Goal: Use online tool/utility: Utilize a website feature to perform a specific function

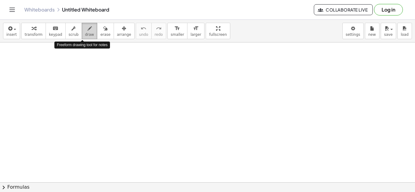
click at [85, 25] on div "button" at bounding box center [89, 28] width 9 height 7
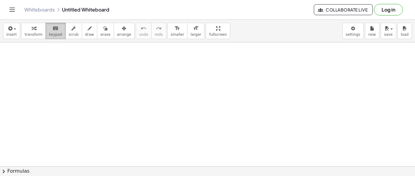
click at [54, 35] on span "keypad" at bounding box center [55, 34] width 13 height 4
click at [52, 32] on button "keyboard keypad" at bounding box center [56, 31] width 20 height 16
click at [49, 32] on span "keypad" at bounding box center [55, 34] width 13 height 4
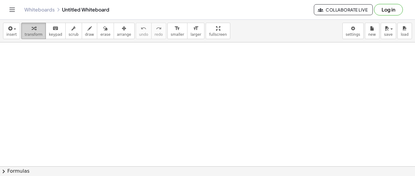
click at [32, 29] on icon "button" at bounding box center [34, 28] width 4 height 7
click at [10, 31] on icon "button" at bounding box center [9, 28] width 5 height 7
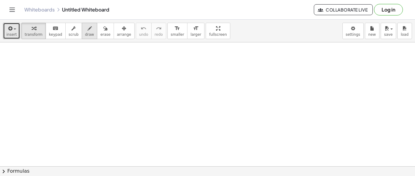
click at [85, 32] on span "draw" at bounding box center [89, 34] width 9 height 4
drag, startPoint x: 103, startPoint y: 58, endPoint x: 120, endPoint y: 69, distance: 20.0
drag, startPoint x: 131, startPoint y: 57, endPoint x: 129, endPoint y: 75, distance: 18.0
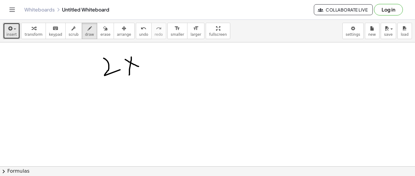
drag, startPoint x: 125, startPoint y: 59, endPoint x: 140, endPoint y: 67, distance: 16.4
drag, startPoint x: 139, startPoint y: 58, endPoint x: 154, endPoint y: 61, distance: 15.4
drag, startPoint x: 165, startPoint y: 47, endPoint x: 160, endPoint y: 65, distance: 17.9
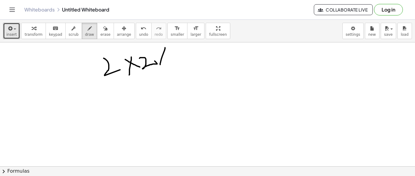
drag, startPoint x: 157, startPoint y: 53, endPoint x: 174, endPoint y: 59, distance: 18.1
drag, startPoint x: 172, startPoint y: 48, endPoint x: 190, endPoint y: 55, distance: 19.4
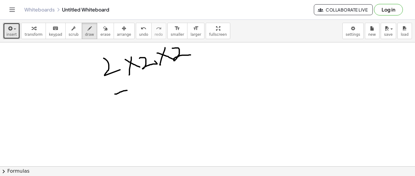
drag, startPoint x: 115, startPoint y: 94, endPoint x: 127, endPoint y: 90, distance: 12.7
drag, startPoint x: 121, startPoint y: 99, endPoint x: 129, endPoint y: 90, distance: 12.0
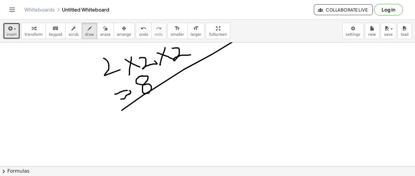
drag, startPoint x: 122, startPoint y: 110, endPoint x: 253, endPoint y: 31, distance: 153.4
click at [253, 31] on div "insert select one: Math Expression Function Text Youtube Video Graphing Geometr…" at bounding box center [207, 98] width 415 height 157
drag, startPoint x: 184, startPoint y: 107, endPoint x: 204, endPoint y: 122, distance: 24.8
drag, startPoint x: 192, startPoint y: 99, endPoint x: 192, endPoint y: 109, distance: 10.0
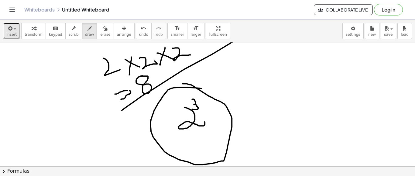
drag, startPoint x: 201, startPoint y: 88, endPoint x: 182, endPoint y: 84, distance: 19.3
click at [15, 29] on button "insert" at bounding box center [11, 31] width 17 height 16
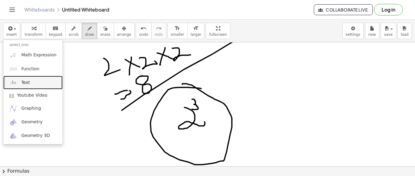
click at [26, 81] on span "Text" at bounding box center [25, 83] width 8 height 6
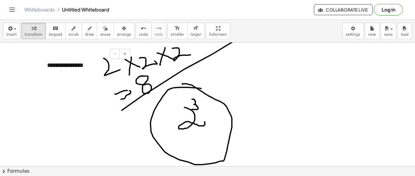
click at [92, 69] on div "**********" at bounding box center [86, 65] width 91 height 21
click at [76, 70] on div "**********" at bounding box center [86, 65] width 91 height 21
click at [47, 69] on div at bounding box center [44, 65] width 6 height 21
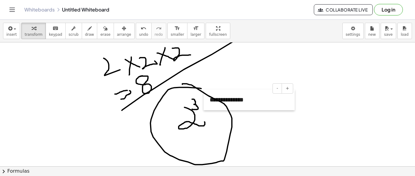
drag, startPoint x: 47, startPoint y: 69, endPoint x: 209, endPoint y: 103, distance: 166.0
click at [209, 103] on div at bounding box center [206, 100] width 6 height 21
drag, startPoint x: 207, startPoint y: 78, endPoint x: 224, endPoint y: 106, distance: 32.3
click at [266, 100] on div "**********" at bounding box center [248, 100] width 91 height 21
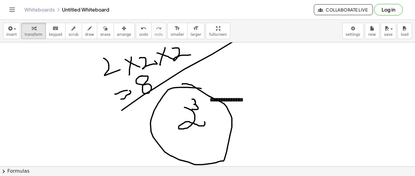
drag, startPoint x: 203, startPoint y: 107, endPoint x: 196, endPoint y: 107, distance: 7.3
drag, startPoint x: 210, startPoint y: 91, endPoint x: 82, endPoint y: 33, distance: 140.2
click at [82, 33] on div "**********" at bounding box center [207, 98] width 415 height 157
click at [85, 33] on span "draw" at bounding box center [89, 34] width 9 height 4
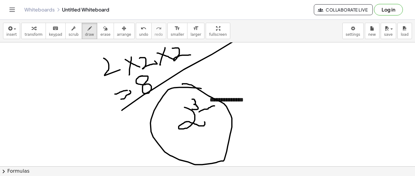
drag, startPoint x: 199, startPoint y: 112, endPoint x: 209, endPoint y: 105, distance: 12.5
click at [97, 30] on button "erase" at bounding box center [105, 31] width 17 height 16
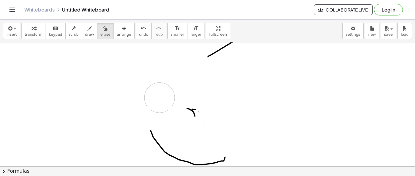
drag, startPoint x: 103, startPoint y: 67, endPoint x: 159, endPoint y: 97, distance: 64.5
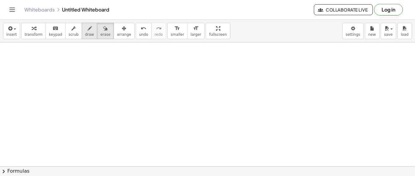
drag, startPoint x: 209, startPoint y: 98, endPoint x: 78, endPoint y: 32, distance: 146.8
click at [71, 15] on div "**********" at bounding box center [207, 88] width 415 height 176
click at [49, 32] on span "keypad" at bounding box center [55, 34] width 13 height 4
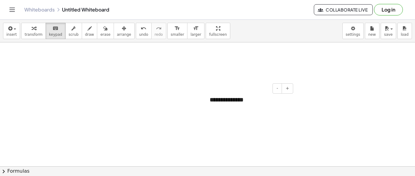
click at [226, 97] on div "**********" at bounding box center [248, 100] width 91 height 21
click at [262, 104] on div "**********" at bounding box center [248, 100] width 91 height 21
click at [278, 102] on div "**********" at bounding box center [248, 100] width 91 height 21
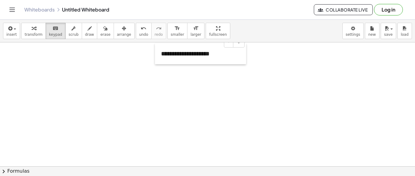
drag, startPoint x: 207, startPoint y: 101, endPoint x: 158, endPoint y: 55, distance: 67.0
click at [158, 55] on div at bounding box center [158, 53] width 6 height 21
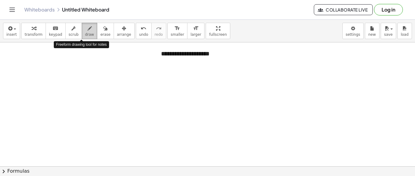
click at [85, 33] on span "draw" at bounding box center [89, 34] width 9 height 4
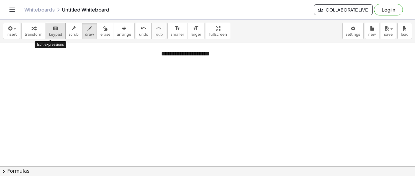
click at [51, 35] on span "keypad" at bounding box center [55, 34] width 13 height 4
click at [229, 56] on div "**********" at bounding box center [200, 53] width 91 height 21
click at [235, 55] on div "**********" at bounding box center [200, 53] width 91 height 21
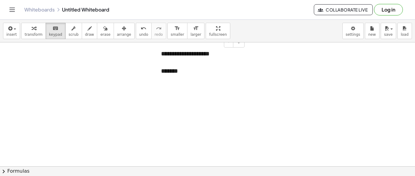
click at [185, 67] on div "*******" at bounding box center [200, 71] width 79 height 9
click at [183, 61] on div at bounding box center [200, 62] width 79 height 9
click at [85, 33] on span "draw" at bounding box center [89, 34] width 9 height 4
drag, startPoint x: 185, startPoint y: 66, endPoint x: 183, endPoint y: 71, distance: 5.3
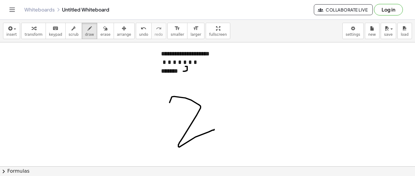
drag, startPoint x: 169, startPoint y: 102, endPoint x: 214, endPoint y: 129, distance: 52.1
drag, startPoint x: 193, startPoint y: 79, endPoint x: 195, endPoint y: 89, distance: 10.7
click at [113, 27] on button "arrange" at bounding box center [123, 31] width 21 height 16
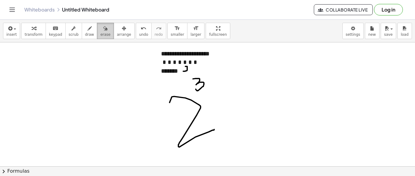
click at [100, 28] on div "button" at bounding box center [105, 28] width 10 height 7
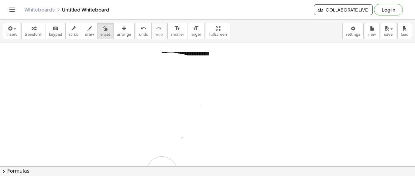
drag, startPoint x: 163, startPoint y: 68, endPoint x: 168, endPoint y: 180, distance: 111.8
click at [168, 176] on html "**********" at bounding box center [207, 88] width 415 height 176
click at [55, 30] on div "keyboard" at bounding box center [55, 28] width 13 height 7
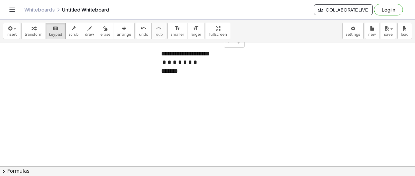
click at [187, 70] on div "*******" at bounding box center [200, 71] width 79 height 9
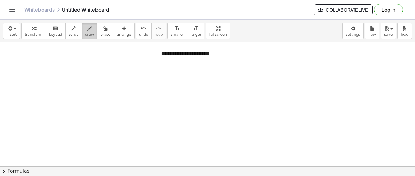
click at [82, 36] on button "draw" at bounding box center [90, 31] width 16 height 16
drag, startPoint x: 58, startPoint y: 75, endPoint x: 69, endPoint y: 88, distance: 16.8
drag, startPoint x: 76, startPoint y: 74, endPoint x: 71, endPoint y: 86, distance: 13.4
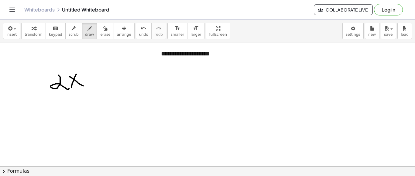
drag, startPoint x: 69, startPoint y: 76, endPoint x: 83, endPoint y: 86, distance: 16.8
drag, startPoint x: 86, startPoint y: 73, endPoint x: 97, endPoint y: 86, distance: 17.1
drag, startPoint x: 106, startPoint y: 74, endPoint x: 101, endPoint y: 86, distance: 13.3
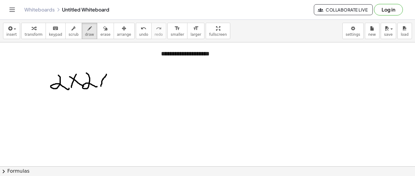
drag, startPoint x: 99, startPoint y: 73, endPoint x: 112, endPoint y: 83, distance: 17.1
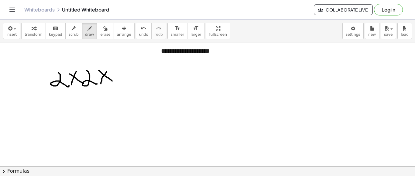
scroll to position [2, 0]
drag, startPoint x: 114, startPoint y: 65, endPoint x: 127, endPoint y: 76, distance: 16.8
drag, startPoint x: 130, startPoint y: 69, endPoint x: 138, endPoint y: 69, distance: 8.5
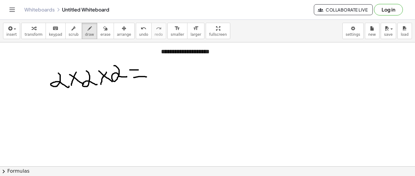
drag, startPoint x: 134, startPoint y: 77, endPoint x: 146, endPoint y: 76, distance: 12.8
drag, startPoint x: 159, startPoint y: 64, endPoint x: 154, endPoint y: 66, distance: 5.3
drag, startPoint x: 168, startPoint y: 72, endPoint x: 179, endPoint y: 72, distance: 11.5
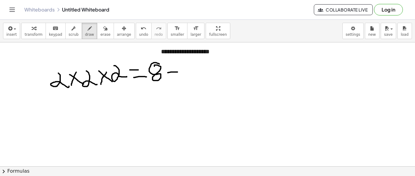
drag, startPoint x: 167, startPoint y: 65, endPoint x: 180, endPoint y: 65, distance: 13.1
drag, startPoint x: 189, startPoint y: 89, endPoint x: 211, endPoint y: 100, distance: 24.7
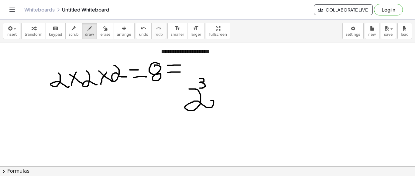
drag, startPoint x: 199, startPoint y: 78, endPoint x: 199, endPoint y: 88, distance: 9.4
click at [10, 29] on icon "button" at bounding box center [9, 28] width 5 height 7
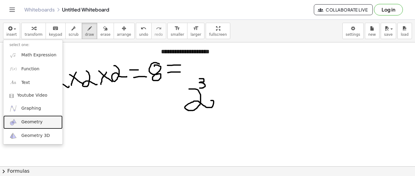
click at [29, 120] on span "Geometry" at bounding box center [31, 122] width 21 height 6
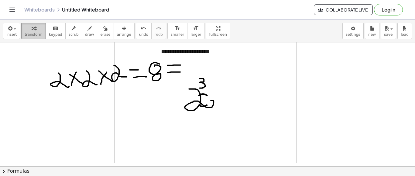
click at [37, 36] on span "transform" at bounding box center [34, 34] width 18 height 4
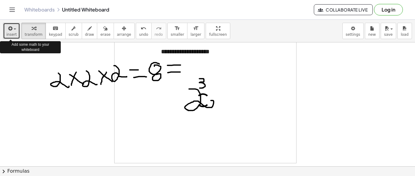
click at [9, 33] on span "insert" at bounding box center [11, 34] width 10 height 4
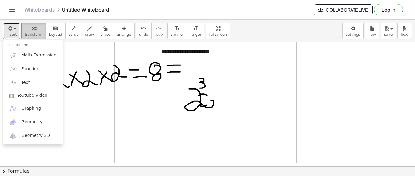
click at [36, 28] on div "button" at bounding box center [34, 28] width 18 height 7
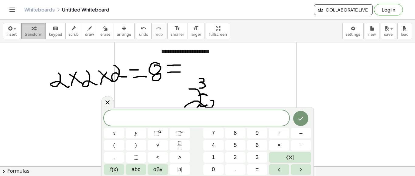
click at [22, 38] on button "transform" at bounding box center [33, 31] width 25 height 16
drag, startPoint x: 167, startPoint y: 128, endPoint x: 162, endPoint y: 135, distance: 8.7
click at [162, 135] on div "****** x y ⬚ 2 ⬚ n 7 8 9 + – ( ) √ 4 5 6 × ÷ , ⬚ < > 1 2 3 f(x) abc αβγ | a | 0…" at bounding box center [207, 142] width 207 height 65
click at [230, 139] on button "8" at bounding box center [235, 133] width 20 height 11
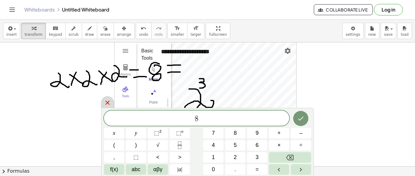
click at [106, 103] on icon at bounding box center [107, 102] width 7 height 7
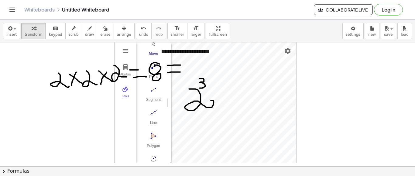
scroll to position [23, 0]
click at [154, 88] on img "Segment. Select two points or positions" at bounding box center [153, 93] width 24 height 10
click at [156, 152] on img "Move. Drag or select object" at bounding box center [155, 152] width 15 height 15
click at [150, 122] on button "Line" at bounding box center [153, 121] width 24 height 22
click at [155, 96] on img "Segment. Select two points or positions" at bounding box center [153, 93] width 24 height 10
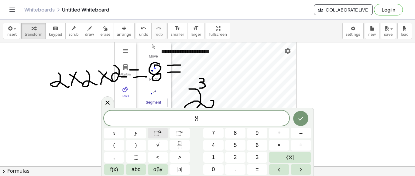
click at [157, 133] on span "⬚" at bounding box center [156, 133] width 5 height 6
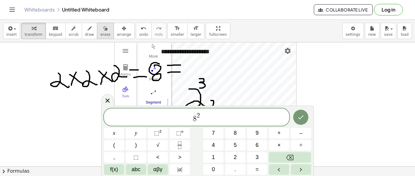
click at [100, 32] on span "erase" at bounding box center [105, 34] width 10 height 4
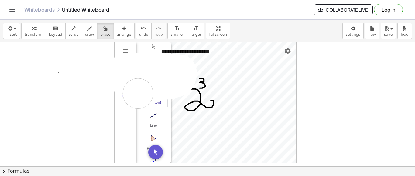
drag, startPoint x: 136, startPoint y: 76, endPoint x: 162, endPoint y: 120, distance: 51.5
drag, startPoint x: 172, startPoint y: 117, endPoint x: 162, endPoint y: 116, distance: 10.3
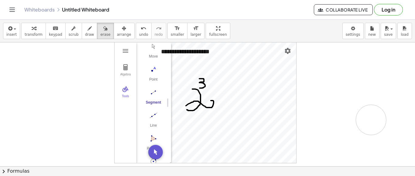
click at [103, 30] on icon "button" at bounding box center [105, 28] width 4 height 7
drag, startPoint x: 192, startPoint y: 75, endPoint x: 111, endPoint y: 100, distance: 84.8
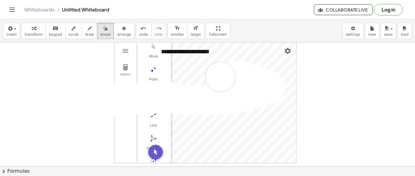
drag, startPoint x: 116, startPoint y: 100, endPoint x: 186, endPoint y: 84, distance: 71.9
click at [141, 30] on icon "undo" at bounding box center [144, 28] width 6 height 7
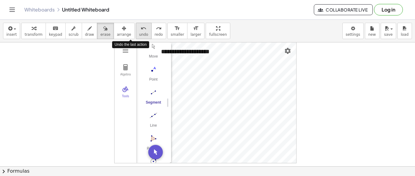
click at [141, 30] on icon "undo" at bounding box center [144, 28] width 6 height 7
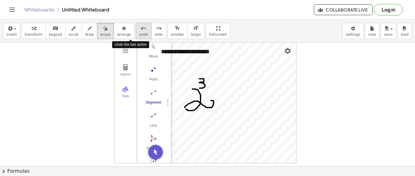
click at [141, 30] on icon "undo" at bounding box center [144, 28] width 6 height 7
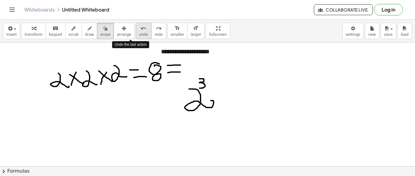
click at [141, 30] on icon "undo" at bounding box center [144, 28] width 6 height 7
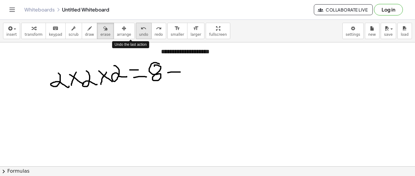
click at [141, 30] on icon "undo" at bounding box center [144, 28] width 6 height 7
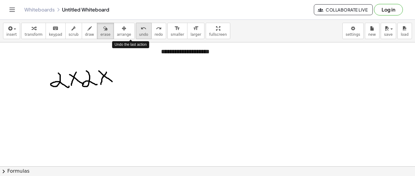
click at [141, 30] on icon "undo" at bounding box center [144, 28] width 6 height 7
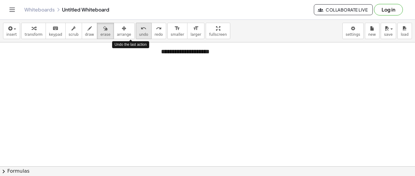
click at [141, 30] on icon "undo" at bounding box center [144, 28] width 6 height 7
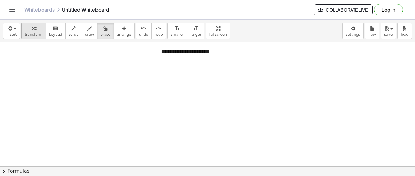
click at [35, 31] on div "button" at bounding box center [34, 28] width 18 height 7
click at [33, 36] on span "transform" at bounding box center [34, 34] width 18 height 4
drag, startPoint x: 33, startPoint y: 36, endPoint x: 105, endPoint y: 92, distance: 91.3
click at [105, 92] on div "**********" at bounding box center [207, 98] width 415 height 157
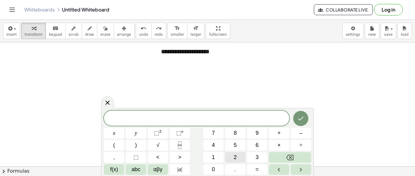
click at [237, 158] on button "2" at bounding box center [235, 157] width 20 height 11
click at [281, 142] on button "×" at bounding box center [279, 145] width 20 height 11
click at [240, 157] on button "2" at bounding box center [235, 157] width 20 height 11
click at [282, 142] on button "×" at bounding box center [279, 145] width 20 height 11
click at [235, 156] on span "2" at bounding box center [234, 158] width 3 height 8
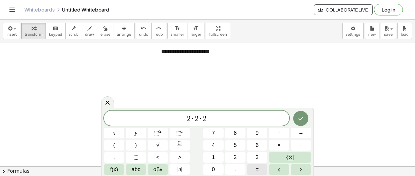
click at [259, 167] on button "=" at bounding box center [257, 169] width 20 height 11
click at [234, 133] on span "8" at bounding box center [234, 133] width 3 height 8
click at [258, 170] on span "=" at bounding box center [256, 170] width 3 height 8
click at [231, 160] on button "2" at bounding box center [235, 157] width 20 height 11
click at [160, 134] on sup "2" at bounding box center [160, 131] width 2 height 5
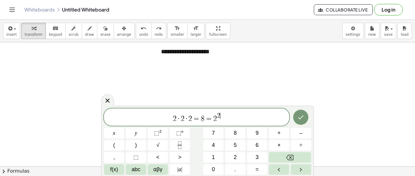
click at [218, 115] on span "2" at bounding box center [218, 116] width 3 height 7
click at [299, 114] on icon "Done" at bounding box center [300, 117] width 7 height 7
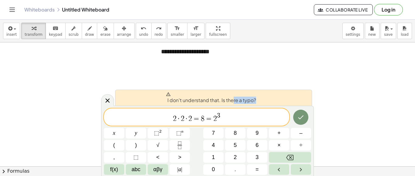
drag, startPoint x: 234, startPoint y: 98, endPoint x: 264, endPoint y: 104, distance: 30.8
click at [264, 104] on div "I don't understand that. Is there a typo?" at bounding box center [213, 98] width 197 height 16
click at [230, 112] on span "2 · 2 · 2 = 8 = 2 3 ​" at bounding box center [196, 117] width 185 height 11
click at [203, 117] on span "8" at bounding box center [203, 118] width 4 height 7
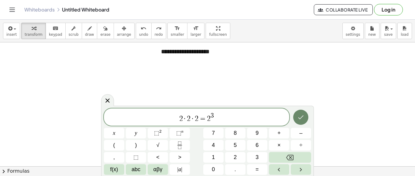
click at [299, 115] on icon "Done" at bounding box center [300, 117] width 7 height 7
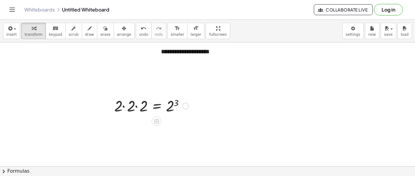
click at [154, 111] on div at bounding box center [151, 105] width 80 height 21
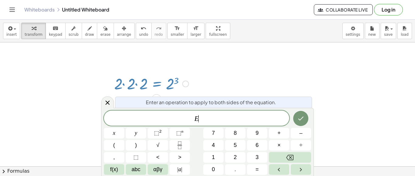
scroll to position [26, 0]
click at [236, 135] on span "8" at bounding box center [234, 133] width 3 height 8
click at [277, 145] on button "×" at bounding box center [279, 145] width 20 height 11
click at [236, 134] on span "8" at bounding box center [234, 133] width 3 height 8
click at [278, 145] on span "×" at bounding box center [278, 145] width 3 height 8
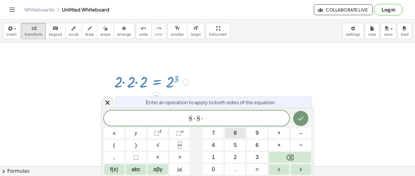
click at [228, 131] on button "8" at bounding box center [235, 133] width 20 height 11
click at [275, 147] on button "×" at bounding box center [279, 145] width 20 height 11
click at [233, 132] on button "8" at bounding box center [235, 133] width 20 height 11
click at [281, 145] on button "×" at bounding box center [279, 145] width 20 height 11
click at [242, 136] on button "8" at bounding box center [235, 133] width 20 height 11
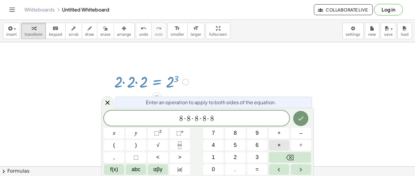
click at [288, 148] on button "×" at bounding box center [279, 145] width 20 height 11
click at [242, 136] on button "8" at bounding box center [235, 133] width 20 height 11
click at [285, 149] on button "×" at bounding box center [279, 145] width 20 height 11
click at [259, 137] on button "9" at bounding box center [257, 133] width 20 height 11
click at [259, 171] on button "=" at bounding box center [257, 169] width 20 height 11
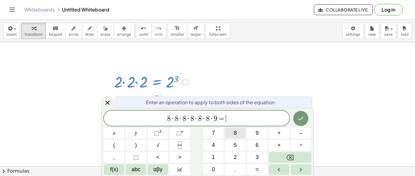
click at [232, 133] on button "8" at bounding box center [235, 133] width 20 height 11
click at [215, 117] on span "8 · 8 · 8 · 8 · 8 · 8 · 9 = 8 ​" at bounding box center [196, 119] width 185 height 8
click at [154, 133] on span "⬚" at bounding box center [156, 133] width 5 height 6
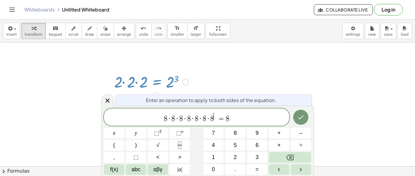
click at [232, 120] on span "8 · 8 · 8 · 8 · 8 · 8 · 8 ​ = 8" at bounding box center [196, 117] width 185 height 11
click at [162, 132] on button "⬚ 2" at bounding box center [157, 133] width 20 height 11
click at [215, 116] on span "=" at bounding box center [219, 118] width 9 height 7
click at [232, 115] on span "8 · 8 · 8 · 8 · 8 · 8 · 8 = 8 2 ​" at bounding box center [196, 117] width 185 height 11
click at [304, 115] on icon "Done" at bounding box center [300, 117] width 7 height 7
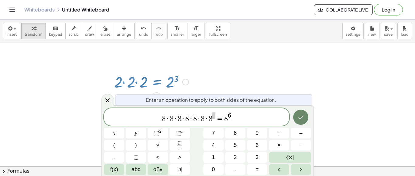
click at [301, 117] on icon "Done" at bounding box center [300, 117] width 7 height 7
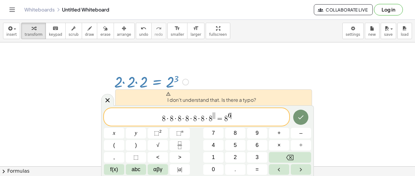
click at [242, 120] on span "8 · 8 · 8 · 8 · 8 · 8 · 8 = 8 6 ​" at bounding box center [196, 117] width 185 height 11
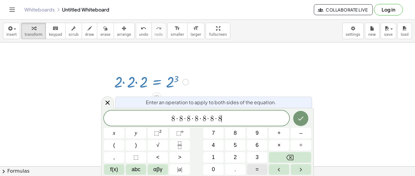
click at [257, 166] on span "=" at bounding box center [256, 170] width 3 height 8
click at [235, 132] on span "8" at bounding box center [234, 133] width 3 height 8
click at [153, 132] on button "⬚ 2" at bounding box center [157, 133] width 20 height 11
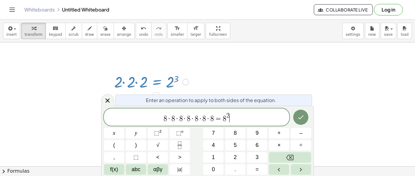
click at [232, 116] on span "8 · 8 · 8 · 8 · 8 · 8 · 8 = 8 2 ​" at bounding box center [196, 117] width 185 height 11
click at [229, 113] on span "8 · 8 · 8 · 8 · 8 · 8 · 8 = 8 2 ​" at bounding box center [196, 117] width 185 height 11
click at [292, 159] on icon "Backspace" at bounding box center [289, 157] width 7 height 7
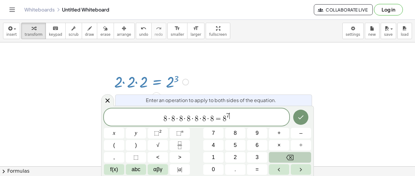
click at [277, 157] on button "Backspace" at bounding box center [290, 157] width 42 height 11
click at [212, 136] on span "7" at bounding box center [213, 133] width 3 height 8
click at [301, 117] on icon "Done" at bounding box center [300, 117] width 7 height 7
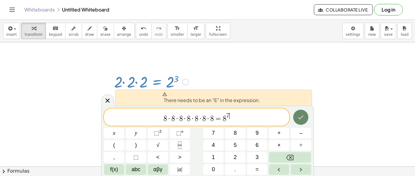
click at [304, 113] on button "Done" at bounding box center [300, 117] width 15 height 15
click at [163, 117] on span "​ 8 · 8 · 8 · 8 · 8 · 8 · 8 = 8 7" at bounding box center [196, 117] width 185 height 11
drag, startPoint x: 163, startPoint y: 117, endPoint x: 237, endPoint y: 117, distance: 73.7
click at [237, 117] on span "8 · 8 · 8 · 8 · 8 · 8 · 8 = 8 7 ​" at bounding box center [196, 117] width 185 height 11
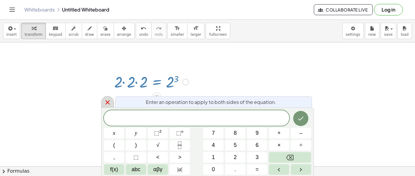
click at [102, 104] on div at bounding box center [107, 102] width 13 height 12
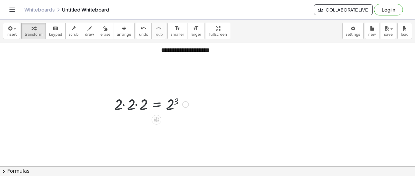
scroll to position [2, 0]
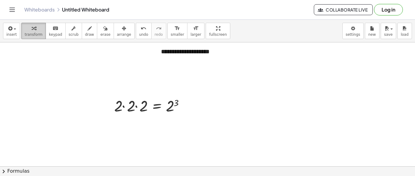
click at [34, 29] on div "button" at bounding box center [34, 28] width 18 height 7
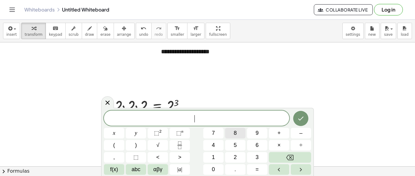
click at [239, 135] on button "8" at bounding box center [235, 133] width 20 height 11
click at [276, 144] on button "×" at bounding box center [279, 145] width 20 height 11
click at [235, 134] on span "8" at bounding box center [234, 133] width 3 height 8
click at [254, 169] on button "=" at bounding box center [257, 169] width 20 height 11
click at [233, 133] on button "8" at bounding box center [235, 133] width 20 height 11
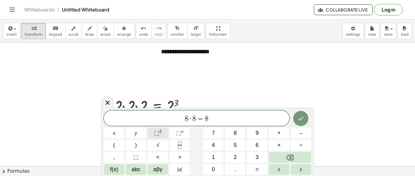
click at [154, 135] on button "⬚ 2" at bounding box center [157, 133] width 20 height 11
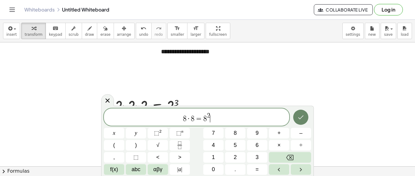
click at [300, 113] on button "Done" at bounding box center [300, 117] width 15 height 15
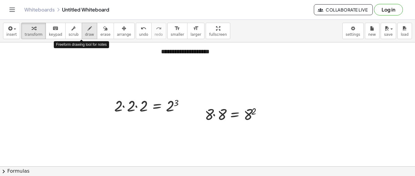
click at [85, 32] on span "draw" at bounding box center [89, 34] width 9 height 4
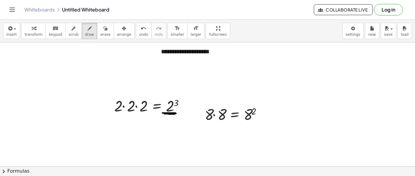
drag, startPoint x: 169, startPoint y: 113, endPoint x: 169, endPoint y: 125, distance: 11.8
click at [52, 30] on icon "keyboard" at bounding box center [55, 28] width 6 height 7
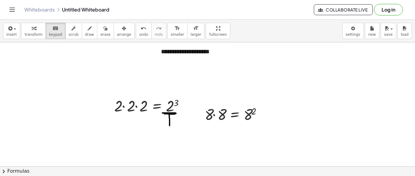
click at [85, 30] on div "button" at bounding box center [89, 28] width 9 height 7
drag, startPoint x: 152, startPoint y: 128, endPoint x: 156, endPoint y: 139, distance: 11.8
drag, startPoint x: 149, startPoint y: 132, endPoint x: 153, endPoint y: 138, distance: 7.2
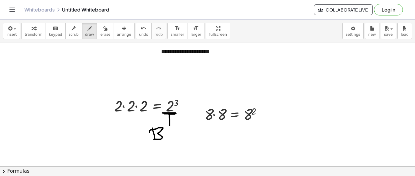
drag, startPoint x: 168, startPoint y: 134, endPoint x: 187, endPoint y: 137, distance: 19.2
drag, startPoint x: 178, startPoint y: 103, endPoint x: 174, endPoint y: 58, distance: 44.8
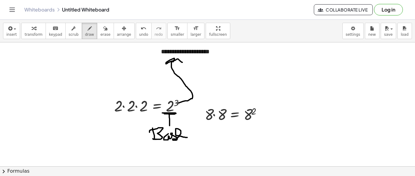
drag, startPoint x: 174, startPoint y: 58, endPoint x: 181, endPoint y: 63, distance: 8.6
drag, startPoint x: 184, startPoint y: 80, endPoint x: 221, endPoint y: 63, distance: 40.7
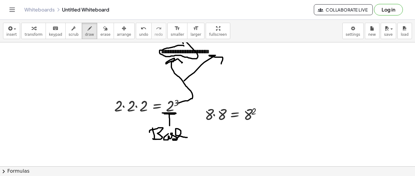
drag, startPoint x: 283, startPoint y: 80, endPoint x: 293, endPoint y: 88, distance: 13.1
drag, startPoint x: 281, startPoint y: 63, endPoint x: 290, endPoint y: 71, distance: 12.9
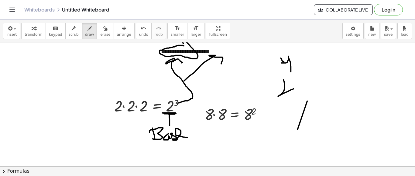
drag, startPoint x: 280, startPoint y: 58, endPoint x: 291, endPoint y: 54, distance: 11.3
drag, startPoint x: 317, startPoint y: 70, endPoint x: 320, endPoint y: 85, distance: 15.1
drag, startPoint x: 331, startPoint y: 49, endPoint x: 334, endPoint y: 60, distance: 10.5
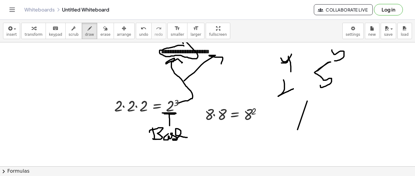
drag, startPoint x: 353, startPoint y: 105, endPoint x: 342, endPoint y: 108, distance: 11.9
drag, startPoint x: 351, startPoint y: 96, endPoint x: 366, endPoint y: 103, distance: 15.9
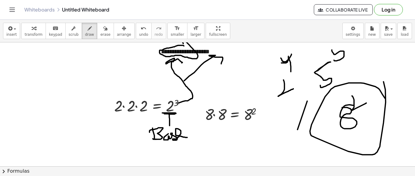
drag, startPoint x: 379, startPoint y: 89, endPoint x: 289, endPoint y: 164, distance: 116.8
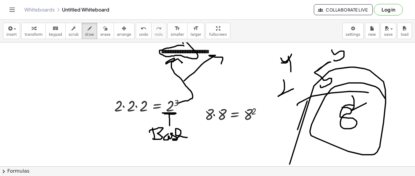
drag, startPoint x: 368, startPoint y: 92, endPoint x: 297, endPoint y: 105, distance: 72.1
drag, startPoint x: 264, startPoint y: 105, endPoint x: 272, endPoint y: 117, distance: 13.4
drag, startPoint x: 259, startPoint y: 107, endPoint x: 283, endPoint y: 125, distance: 30.1
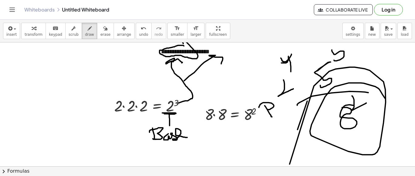
drag, startPoint x: 277, startPoint y: 111, endPoint x: 301, endPoint y: 102, distance: 25.6
click at [190, 33] on span "larger" at bounding box center [195, 34] width 11 height 4
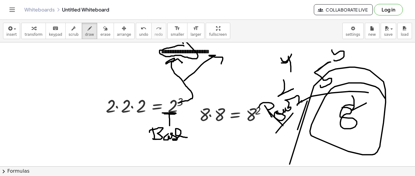
drag, startPoint x: 289, startPoint y: 117, endPoint x: 295, endPoint y: 109, distance: 10.7
click at [193, 25] on icon "format_size" at bounding box center [196, 28] width 6 height 7
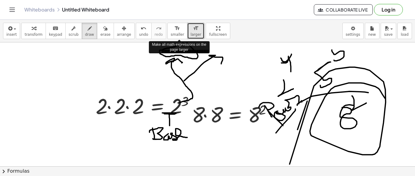
drag, startPoint x: 178, startPoint y: 25, endPoint x: 152, endPoint y: 66, distance: 48.4
click at [190, 35] on span "larger" at bounding box center [195, 34] width 11 height 4
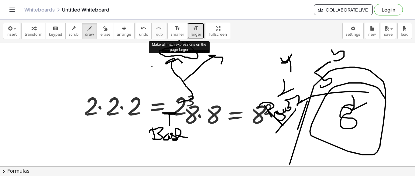
click at [190, 35] on span "larger" at bounding box center [195, 34] width 11 height 4
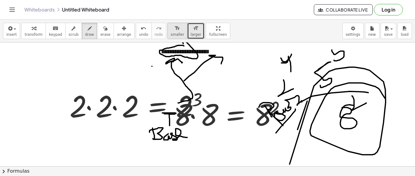
click at [174, 28] on icon "format_size" at bounding box center [177, 28] width 6 height 7
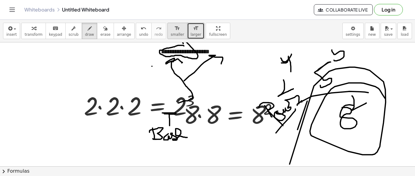
click at [174, 28] on icon "format_size" at bounding box center [177, 28] width 6 height 7
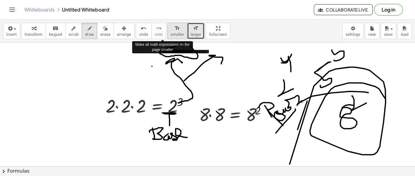
click at [174, 28] on icon "format_size" at bounding box center [177, 28] width 6 height 7
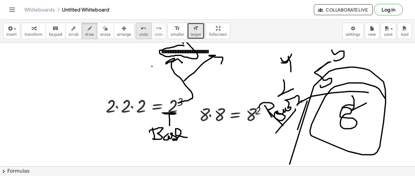
click at [141, 30] on icon "undo" at bounding box center [144, 28] width 6 height 7
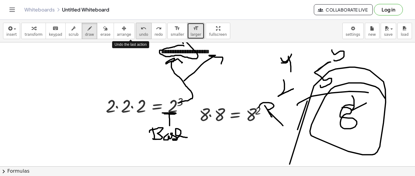
click at [141, 30] on icon "undo" at bounding box center [144, 28] width 6 height 7
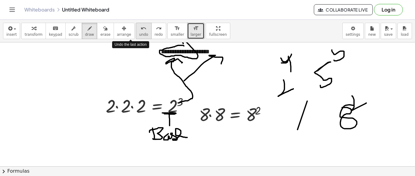
click at [141, 30] on icon "undo" at bounding box center [144, 28] width 6 height 7
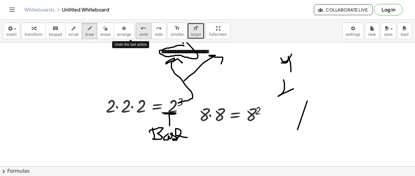
click at [141, 30] on icon "undo" at bounding box center [144, 28] width 6 height 7
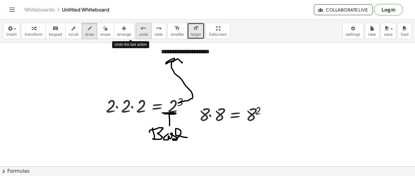
click at [141, 30] on icon "undo" at bounding box center [144, 28] width 6 height 7
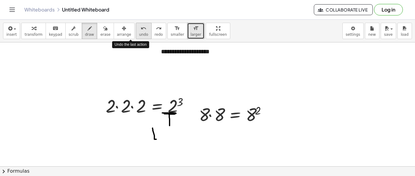
click at [141, 30] on icon "undo" at bounding box center [144, 28] width 6 height 7
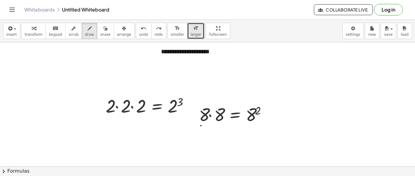
drag, startPoint x: 201, startPoint y: 113, endPoint x: 219, endPoint y: 115, distance: 18.6
click at [141, 31] on icon "undo" at bounding box center [144, 28] width 6 height 7
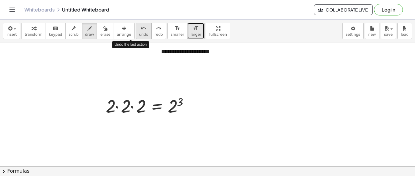
click at [141, 31] on icon "undo" at bounding box center [144, 28] width 6 height 7
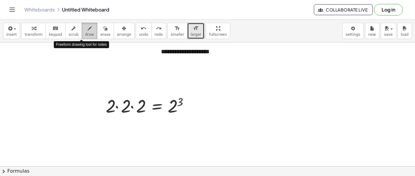
click at [87, 28] on icon "button" at bounding box center [89, 28] width 4 height 7
drag, startPoint x: 114, startPoint y: 122, endPoint x: 79, endPoint y: 37, distance: 92.8
click at [85, 33] on span "draw" at bounding box center [89, 34] width 9 height 4
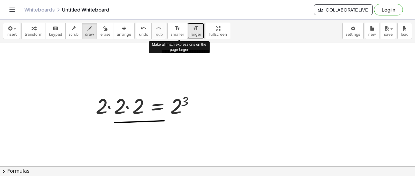
click at [193, 29] on icon "format_size" at bounding box center [196, 28] width 6 height 7
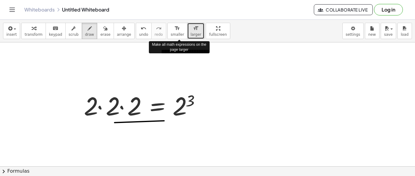
click at [193, 29] on icon "format_size" at bounding box center [196, 28] width 6 height 7
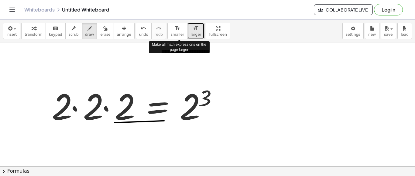
click at [193, 28] on icon "format_size" at bounding box center [196, 28] width 6 height 7
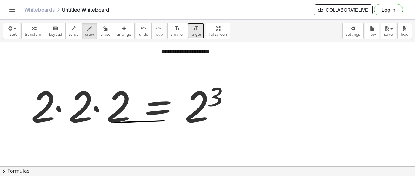
click at [193, 28] on icon "format_size" at bounding box center [196, 28] width 6 height 7
click at [190, 27] on div "format_size" at bounding box center [195, 28] width 11 height 7
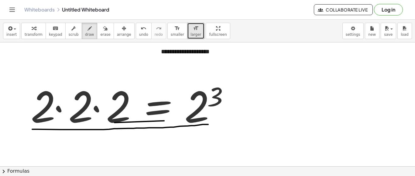
drag, startPoint x: 32, startPoint y: 129, endPoint x: 207, endPoint y: 124, distance: 174.9
drag, startPoint x: 101, startPoint y: 103, endPoint x: 90, endPoint y: 116, distance: 17.2
drag, startPoint x: 95, startPoint y: 107, endPoint x: 92, endPoint y: 103, distance: 5.0
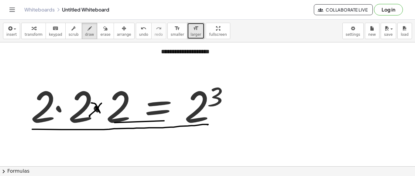
drag, startPoint x: 66, startPoint y: 103, endPoint x: 59, endPoint y: 115, distance: 13.6
drag, startPoint x: 57, startPoint y: 105, endPoint x: 64, endPoint y: 114, distance: 11.5
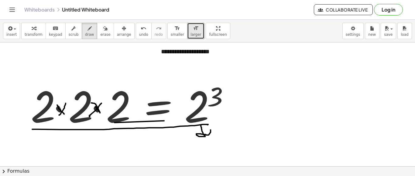
drag, startPoint x: 201, startPoint y: 124, endPoint x: 210, endPoint y: 129, distance: 10.7
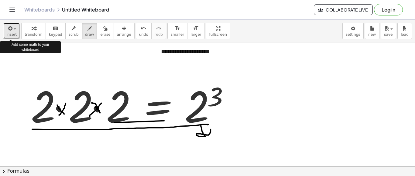
click at [17, 31] on button "insert" at bounding box center [11, 31] width 17 height 16
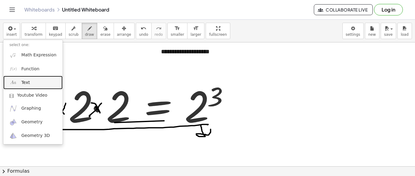
click at [32, 83] on link "Text" at bounding box center [32, 83] width 59 height 14
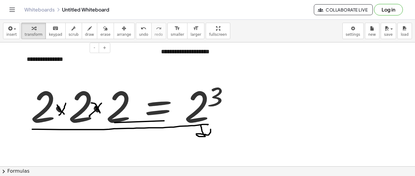
click at [68, 61] on div "**********" at bounding box center [66, 59] width 91 height 21
click at [32, 63] on div "****" at bounding box center [66, 59] width 91 height 21
click at [21, 66] on div at bounding box center [24, 59] width 6 height 21
drag, startPoint x: 21, startPoint y: 66, endPoint x: 193, endPoint y: 157, distance: 194.7
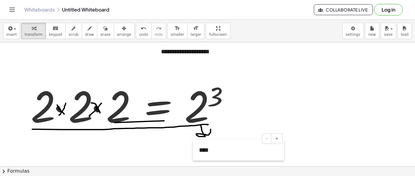
click at [193, 157] on div at bounding box center [196, 150] width 6 height 21
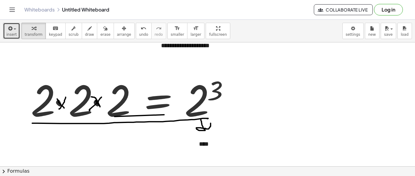
click at [10, 27] on icon "button" at bounding box center [9, 28] width 5 height 7
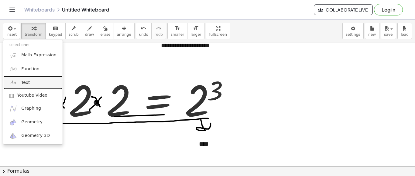
click at [29, 84] on link "Text" at bounding box center [32, 83] width 59 height 14
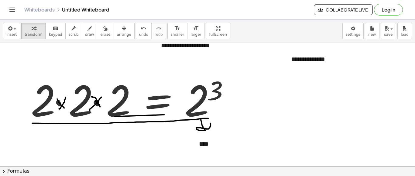
drag, startPoint x: 303, startPoint y: 62, endPoint x: 293, endPoint y: 71, distance: 14.0
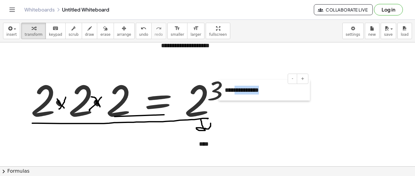
drag, startPoint x: 286, startPoint y: 64, endPoint x: 220, endPoint y: 95, distance: 73.0
click at [85, 35] on span "draw" at bounding box center [89, 34] width 9 height 4
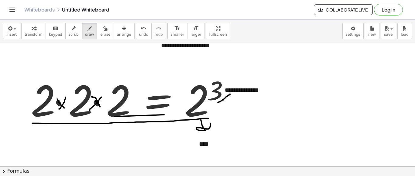
drag, startPoint x: 218, startPoint y: 102, endPoint x: 230, endPoint y: 94, distance: 14.9
click at [85, 33] on span "draw" at bounding box center [89, 34] width 9 height 4
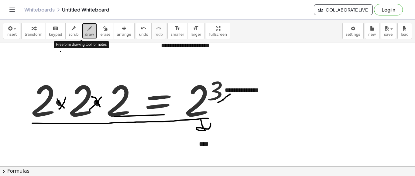
drag, startPoint x: 82, startPoint y: 34, endPoint x: 60, endPoint y: 51, distance: 27.3
click at [71, 31] on icon "button" at bounding box center [73, 28] width 4 height 7
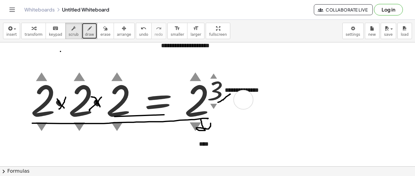
click at [118, 75] on div "▲" at bounding box center [116, 76] width 11 height 16
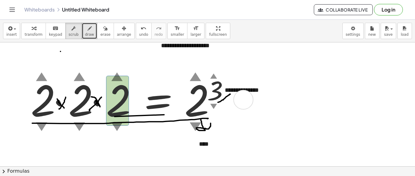
click at [117, 75] on div "▲" at bounding box center [116, 76] width 11 height 16
click at [115, 75] on div "▲" at bounding box center [116, 76] width 11 height 16
click at [116, 76] on div "▲" at bounding box center [116, 76] width 11 height 16
click at [75, 121] on div "▼" at bounding box center [78, 126] width 11 height 16
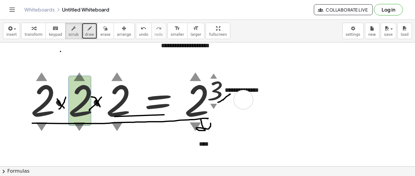
click at [78, 128] on div "▼" at bounding box center [78, 126] width 11 height 16
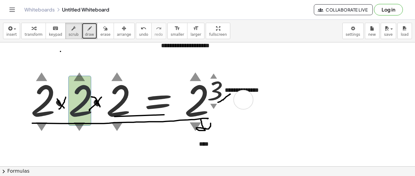
click at [78, 128] on div "▼" at bounding box center [78, 126] width 11 height 16
click at [71, 30] on icon "button" at bounding box center [73, 28] width 4 height 7
click at [85, 28] on div "button" at bounding box center [89, 28] width 9 height 7
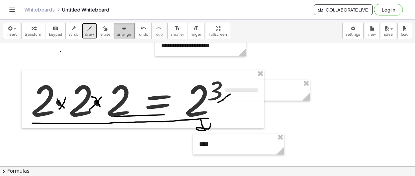
click at [122, 31] on icon "button" at bounding box center [124, 28] width 4 height 7
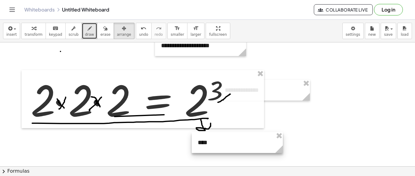
click at [253, 141] on div at bounding box center [236, 142] width 91 height 21
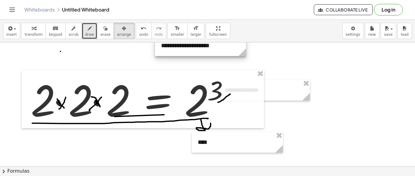
click at [242, 56] on circle at bounding box center [243, 53] width 11 height 11
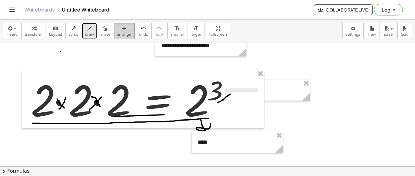
click at [113, 37] on button "arrange" at bounding box center [123, 31] width 21 height 16
click at [87, 26] on icon "button" at bounding box center [89, 28] width 4 height 7
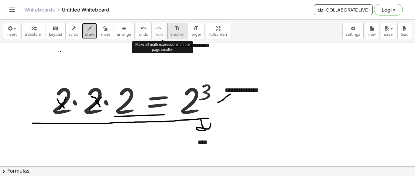
click at [167, 32] on button "format_size smaller" at bounding box center [177, 31] width 20 height 16
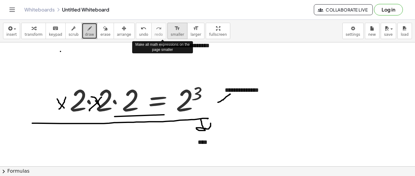
click at [167, 32] on button "format_size smaller" at bounding box center [177, 31] width 20 height 16
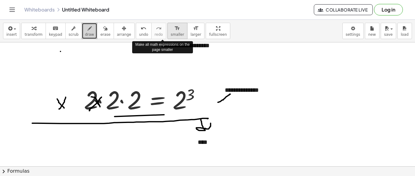
click at [167, 32] on button "format_size smaller" at bounding box center [177, 31] width 20 height 16
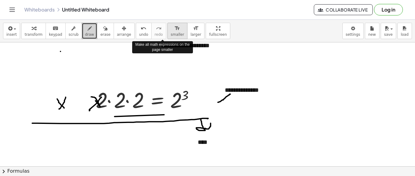
click at [167, 32] on button "format_size smaller" at bounding box center [177, 31] width 20 height 16
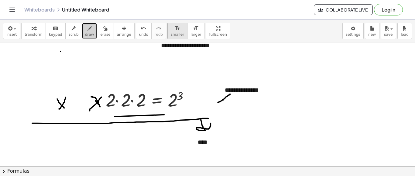
click at [171, 33] on span "smaller" at bounding box center [177, 34] width 13 height 4
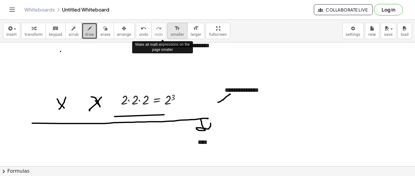
click at [171, 33] on span "smaller" at bounding box center [177, 34] width 13 height 4
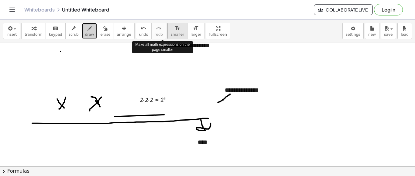
click at [171, 33] on span "smaller" at bounding box center [177, 34] width 13 height 4
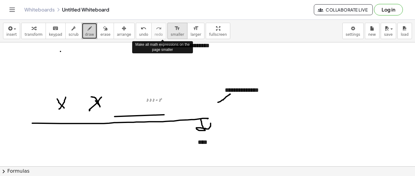
click at [171, 33] on span "smaller" at bounding box center [177, 34] width 13 height 4
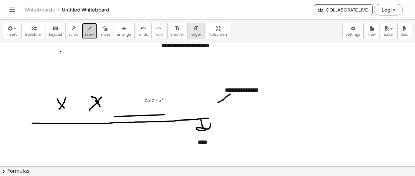
click at [190, 33] on span "larger" at bounding box center [195, 34] width 11 height 4
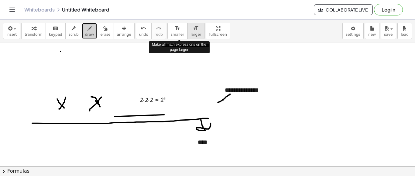
click at [190, 33] on span "larger" at bounding box center [195, 34] width 11 height 4
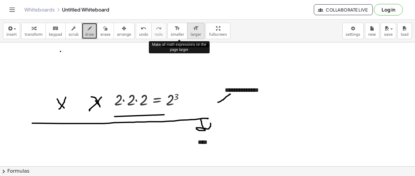
click at [190, 33] on span "larger" at bounding box center [195, 34] width 11 height 4
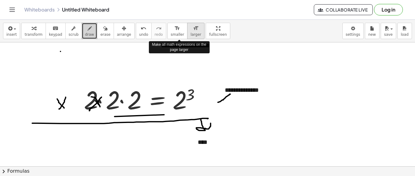
click at [190, 33] on span "larger" at bounding box center [195, 34] width 11 height 4
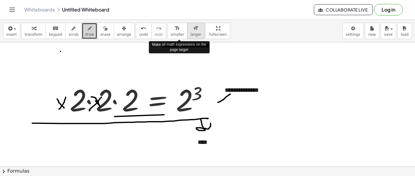
click at [190, 33] on span "larger" at bounding box center [195, 34] width 11 height 4
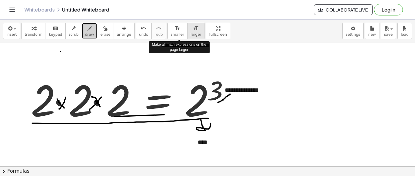
click at [190, 33] on span "larger" at bounding box center [195, 34] width 11 height 4
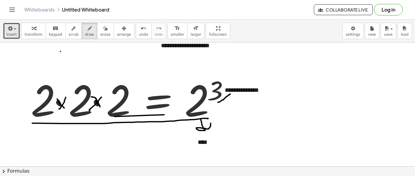
click at [9, 32] on icon "button" at bounding box center [9, 28] width 5 height 7
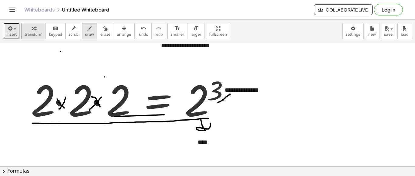
click at [26, 27] on div "button" at bounding box center [34, 28] width 18 height 7
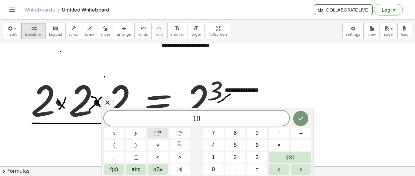
click at [154, 136] on span "⬚" at bounding box center [156, 133] width 5 height 6
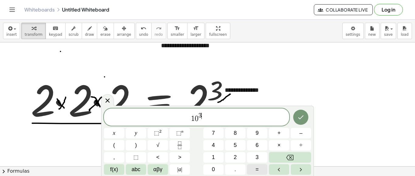
click at [258, 167] on span "=" at bounding box center [256, 170] width 3 height 8
click at [212, 156] on span "1" at bounding box center [213, 158] width 3 height 8
click at [212, 164] on div "1 0 3 = 1 ​ x y ⬚ 2 ⬚ n 7 8 9 + – ( ) √ 4 5 6 × ÷ , ⬚ < > 1 2 3 f(x) abc αβγ | …" at bounding box center [207, 142] width 207 height 66
click at [214, 169] on span "0" at bounding box center [213, 170] width 3 height 8
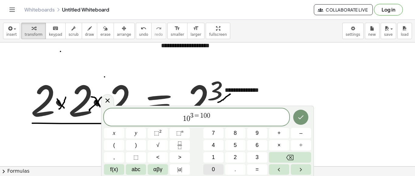
click at [214, 169] on span "0" at bounding box center [213, 170] width 3 height 8
click at [303, 116] on icon "Done" at bounding box center [300, 117] width 7 height 7
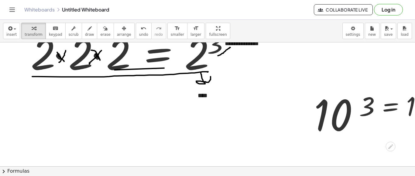
scroll to position [55, 0]
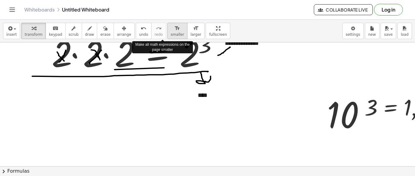
click at [171, 36] on span "smaller" at bounding box center [177, 34] width 13 height 4
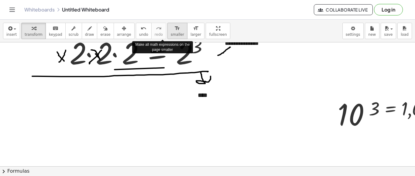
click at [171, 36] on span "smaller" at bounding box center [177, 34] width 13 height 4
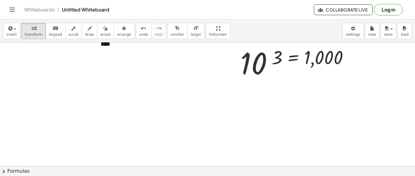
scroll to position [106, 102]
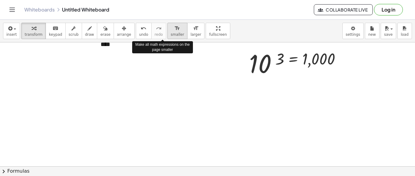
click at [171, 35] on span "smaller" at bounding box center [177, 34] width 13 height 4
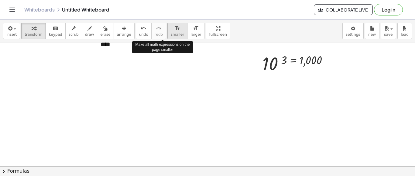
click at [171, 35] on span "smaller" at bounding box center [177, 34] width 13 height 4
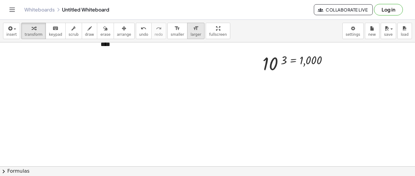
click at [187, 38] on button "format_size larger" at bounding box center [195, 31] width 17 height 16
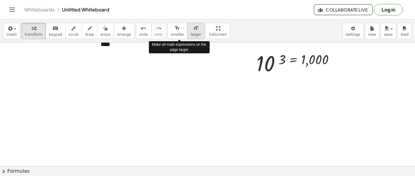
click at [187, 38] on button "format_size larger" at bounding box center [195, 31] width 17 height 16
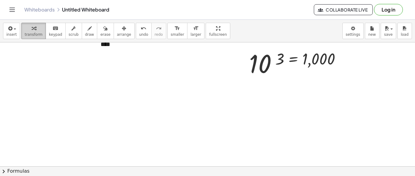
click at [37, 32] on span "transform" at bounding box center [34, 34] width 18 height 4
click at [252, 106] on div at bounding box center [159, 95] width 512 height 319
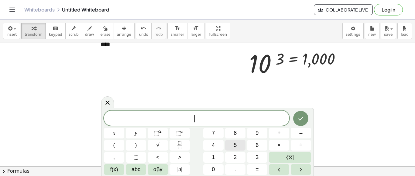
click at [235, 145] on span "5" at bounding box center [234, 145] width 3 height 8
click at [153, 133] on button "⬚ 2" at bounding box center [157, 133] width 20 height 11
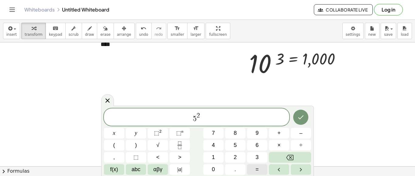
click at [259, 171] on button "=" at bounding box center [257, 169] width 20 height 11
click at [234, 159] on span "2" at bounding box center [234, 158] width 3 height 8
click at [232, 148] on button "5" at bounding box center [235, 145] width 20 height 11
click at [299, 121] on button "Done" at bounding box center [300, 117] width 15 height 15
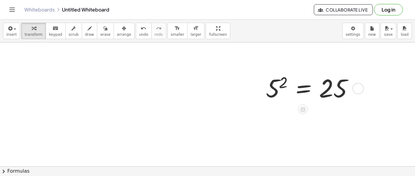
scroll to position [143, 102]
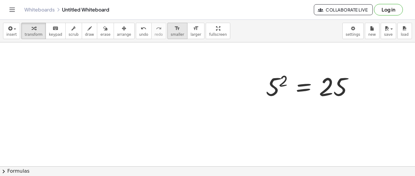
click at [167, 38] on button "format_size smaller" at bounding box center [177, 31] width 20 height 16
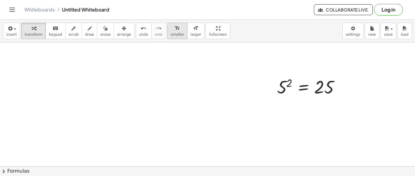
click at [167, 38] on button "format_size smaller" at bounding box center [177, 31] width 20 height 16
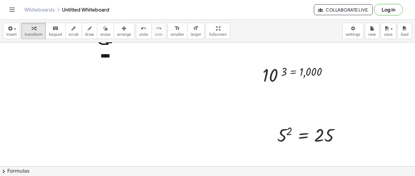
scroll to position [94, 102]
click at [290, 91] on icon at bounding box center [293, 92] width 6 height 6
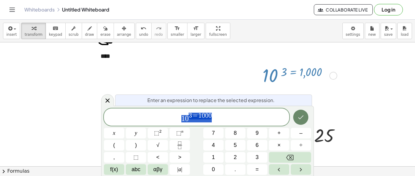
drag, startPoint x: 181, startPoint y: 84, endPoint x: 303, endPoint y: 122, distance: 128.2
click at [303, 122] on body "**********" at bounding box center [207, 88] width 415 height 176
click at [301, 117] on icon "Done" at bounding box center [300, 117] width 7 height 7
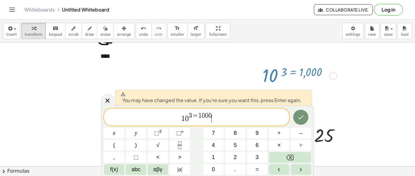
click at [224, 114] on span "1 0 3 = 1 0 0 0 ​" at bounding box center [196, 117] width 185 height 11
click at [300, 116] on icon "Done" at bounding box center [300, 117] width 7 height 7
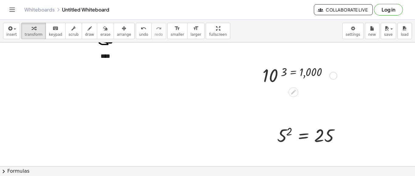
drag, startPoint x: 300, startPoint y: 116, endPoint x: 218, endPoint y: 117, distance: 81.6
click at [218, 117] on div at bounding box center [159, 107] width 512 height 319
click at [32, 29] on icon "button" at bounding box center [34, 28] width 4 height 7
click at [238, 110] on div at bounding box center [159, 107] width 512 height 319
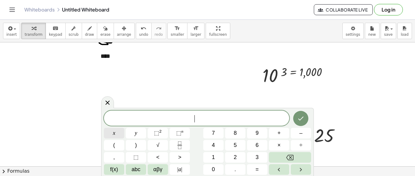
click at [111, 134] on button "x" at bounding box center [114, 133] width 20 height 11
click at [290, 154] on button "Backspace" at bounding box center [290, 157] width 42 height 11
click at [252, 157] on button "3" at bounding box center [257, 157] width 20 height 11
click at [161, 134] on button "⬚ 2" at bounding box center [157, 133] width 20 height 11
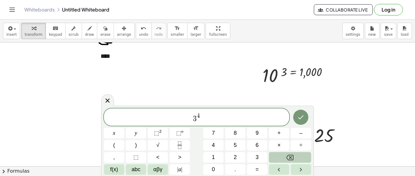
click at [296, 157] on button "Backspace" at bounding box center [290, 157] width 42 height 11
click at [221, 146] on button "4" at bounding box center [213, 145] width 20 height 11
click at [262, 169] on button "=" at bounding box center [257, 169] width 20 height 11
click at [231, 136] on button "8" at bounding box center [235, 133] width 20 height 11
click at [238, 127] on div "3 4 = ​ x y ⬚ 2 ⬚ n 7 8 9 + – ( ) √ 4 5 6 × ÷ , ⬚ < > 1 2 3 f(x) abc αβγ | a | …" at bounding box center [207, 142] width 207 height 66
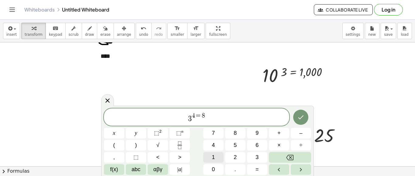
click at [219, 155] on button "1" at bounding box center [213, 157] width 20 height 11
click at [303, 119] on icon "Done" at bounding box center [300, 117] width 7 height 7
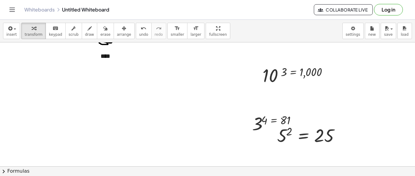
click at [195, 67] on div at bounding box center [159, 107] width 512 height 319
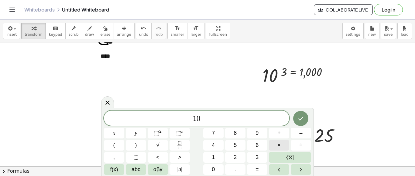
click at [276, 146] on button "×" at bounding box center [279, 145] width 20 height 11
click at [276, 147] on button "×" at bounding box center [279, 145] width 20 height 11
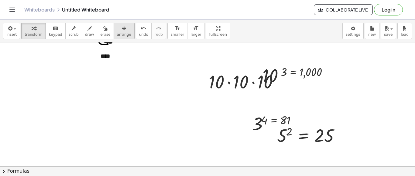
click at [122, 30] on icon "button" at bounding box center [124, 28] width 4 height 7
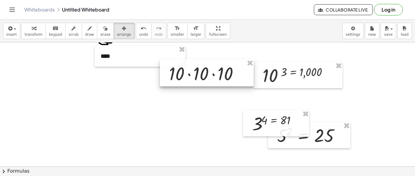
drag, startPoint x: 252, startPoint y: 69, endPoint x: 212, endPoint y: 61, distance: 40.6
click at [212, 61] on div at bounding box center [207, 72] width 94 height 27
click at [232, 73] on div at bounding box center [204, 73] width 94 height 27
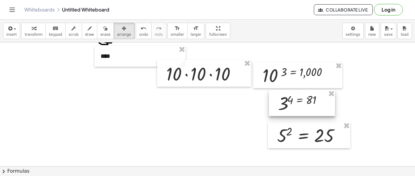
drag, startPoint x: 273, startPoint y: 130, endPoint x: 298, endPoint y: 110, distance: 32.8
click at [298, 110] on div at bounding box center [302, 103] width 66 height 26
click at [26, 29] on div "button" at bounding box center [34, 28] width 18 height 7
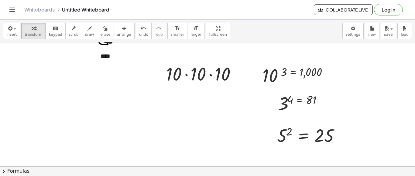
click at [172, 101] on div at bounding box center [159, 107] width 512 height 319
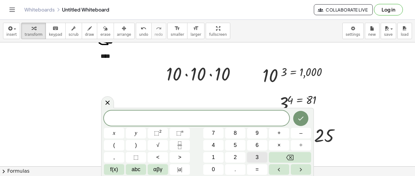
click at [257, 156] on span "3" at bounding box center [256, 158] width 3 height 8
click at [278, 144] on span "×" at bounding box center [278, 145] width 3 height 8
click at [261, 158] on button "3" at bounding box center [257, 157] width 20 height 11
click at [284, 139] on div "3 · 3 ​ x y ⬚ 2 ⬚ n 7 8 9 + – ( ) √ 4 5 6 × ÷ , ⬚ < > 1 2 3 f(x) abc αβγ | a | …" at bounding box center [207, 143] width 207 height 64
click at [275, 145] on button "×" at bounding box center [279, 145] width 20 height 11
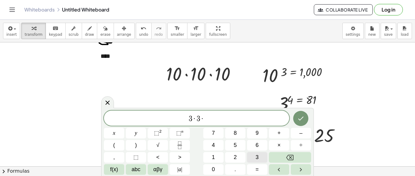
click at [259, 160] on button "3" at bounding box center [257, 157] width 20 height 11
click at [276, 147] on button "×" at bounding box center [279, 145] width 20 height 11
click at [260, 155] on button "3" at bounding box center [257, 157] width 20 height 11
click at [299, 120] on icon "Done" at bounding box center [300, 118] width 7 height 7
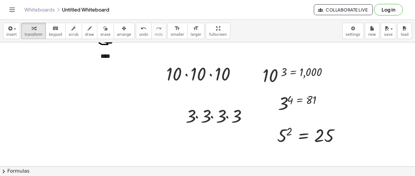
click at [187, 141] on div at bounding box center [159, 107] width 512 height 319
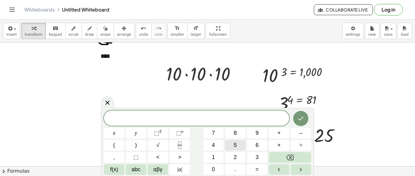
click at [237, 145] on button "5" at bounding box center [235, 145] width 20 height 11
click at [280, 146] on button "×" at bounding box center [279, 145] width 20 height 11
click at [237, 145] on button "5" at bounding box center [235, 145] width 20 height 11
click at [301, 117] on icon "Done" at bounding box center [300, 118] width 7 height 7
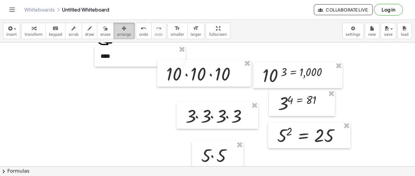
click at [117, 30] on div "button" at bounding box center [124, 28] width 14 height 7
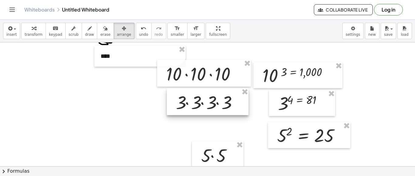
drag, startPoint x: 229, startPoint y: 117, endPoint x: 219, endPoint y: 103, distance: 16.8
click at [219, 103] on div at bounding box center [208, 101] width 82 height 27
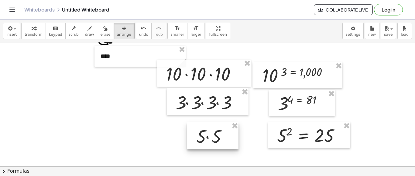
drag, startPoint x: 222, startPoint y: 154, endPoint x: 217, endPoint y: 135, distance: 19.7
click at [217, 135] on div at bounding box center [212, 135] width 51 height 27
click at [45, 121] on div at bounding box center [159, 107] width 512 height 319
click at [118, 31] on div "button" at bounding box center [124, 28] width 14 height 7
click at [84, 69] on div at bounding box center [159, 107] width 512 height 319
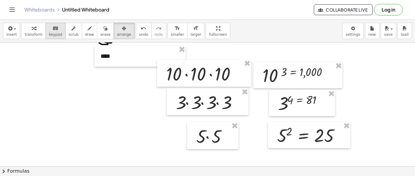
click at [56, 31] on div "keyboard" at bounding box center [55, 28] width 13 height 7
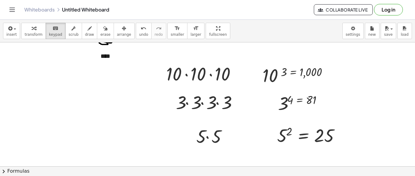
click at [64, 81] on div at bounding box center [159, 107] width 512 height 319
click at [168, 76] on div at bounding box center [175, 73] width 18 height 21
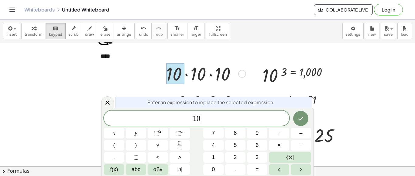
drag, startPoint x: 245, startPoint y: 119, endPoint x: 311, endPoint y: 120, distance: 65.5
click at [311, 120] on div "1 0 ​ x y ⬚ 2 ⬚ n 7 8 9 + – ( ) √ 4 5 6 × ÷ , ⬚ < > 1 2 3 f(x) abc αβγ | a | 0 …" at bounding box center [207, 143] width 207 height 64
click at [301, 119] on icon "Done" at bounding box center [300, 119] width 5 height 4
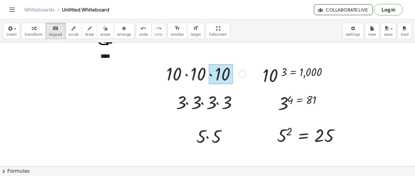
click at [228, 79] on div at bounding box center [220, 74] width 24 height 20
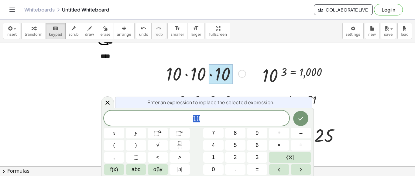
click at [352, 86] on div at bounding box center [159, 107] width 512 height 319
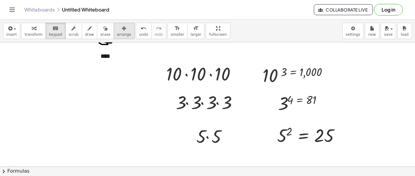
click at [117, 34] on span "arrange" at bounding box center [124, 34] width 14 height 4
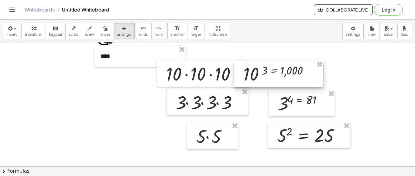
drag, startPoint x: 308, startPoint y: 78, endPoint x: 289, endPoint y: 76, distance: 19.2
click at [289, 76] on div at bounding box center [278, 74] width 89 height 26
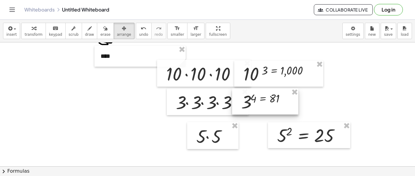
drag, startPoint x: 306, startPoint y: 110, endPoint x: 269, endPoint y: 108, distance: 36.8
click at [269, 108] on div at bounding box center [265, 102] width 66 height 26
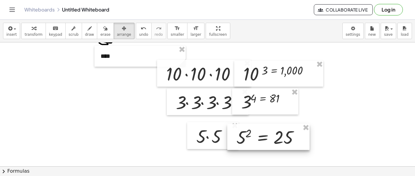
drag, startPoint x: 296, startPoint y: 144, endPoint x: 255, endPoint y: 145, distance: 41.6
click at [255, 145] on div at bounding box center [268, 137] width 82 height 26
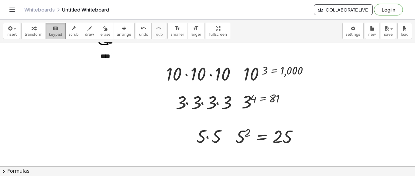
click at [56, 33] on span "keypad" at bounding box center [55, 34] width 13 height 4
click at [119, 35] on button "arrange" at bounding box center [123, 31] width 21 height 16
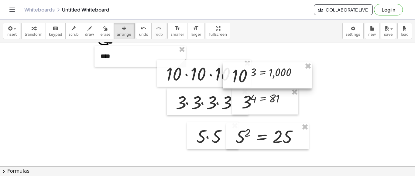
drag, startPoint x: 302, startPoint y: 64, endPoint x: 290, endPoint y: 66, distance: 11.7
click at [290, 66] on div at bounding box center [266, 76] width 89 height 26
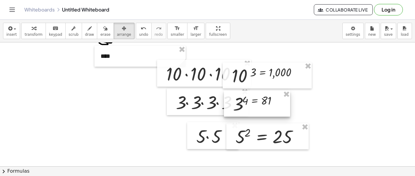
drag, startPoint x: 279, startPoint y: 102, endPoint x: 271, endPoint y: 104, distance: 8.8
click at [271, 104] on div at bounding box center [257, 104] width 66 height 26
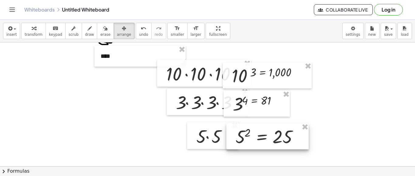
drag, startPoint x: 276, startPoint y: 141, endPoint x: 269, endPoint y: 141, distance: 7.0
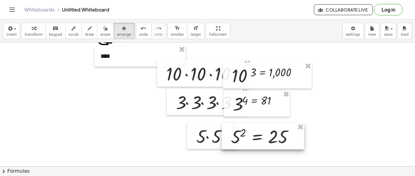
drag, startPoint x: 269, startPoint y: 141, endPoint x: 258, endPoint y: 138, distance: 10.9
click at [258, 138] on div at bounding box center [263, 137] width 82 height 26
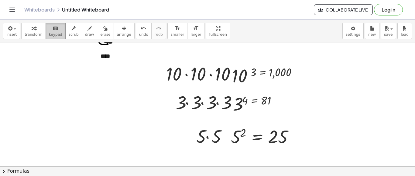
click at [52, 30] on icon "keyboard" at bounding box center [55, 28] width 6 height 7
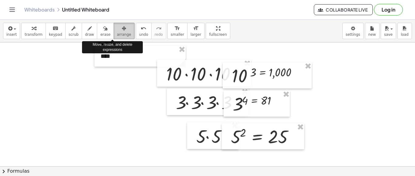
click at [117, 36] on span "arrange" at bounding box center [124, 34] width 14 height 4
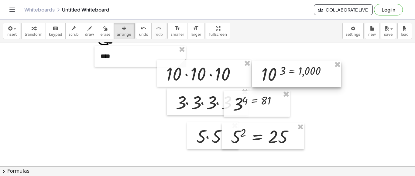
drag, startPoint x: 265, startPoint y: 75, endPoint x: 294, endPoint y: 74, distance: 29.4
click at [294, 74] on div at bounding box center [296, 74] width 89 height 26
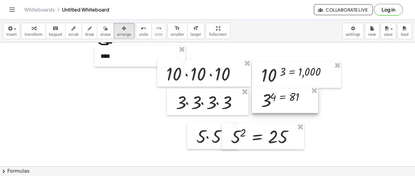
drag, startPoint x: 245, startPoint y: 101, endPoint x: 273, endPoint y: 98, distance: 28.4
click at [273, 98] on div at bounding box center [285, 100] width 66 height 26
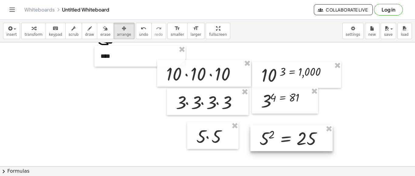
drag, startPoint x: 262, startPoint y: 133, endPoint x: 290, endPoint y: 134, distance: 28.6
click at [290, 134] on div at bounding box center [291, 138] width 82 height 26
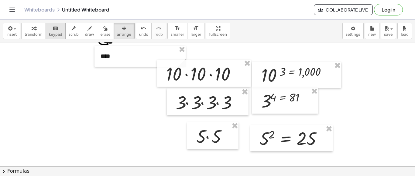
click at [52, 30] on icon "keyboard" at bounding box center [55, 28] width 6 height 7
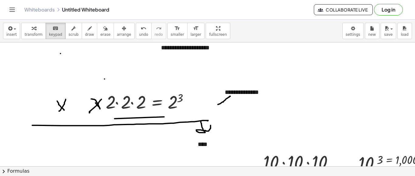
scroll to position [4, 0]
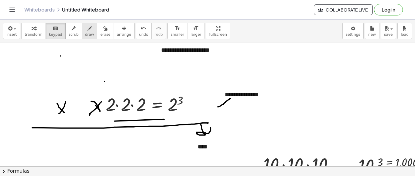
click at [82, 37] on button "draw" at bounding box center [90, 31] width 16 height 16
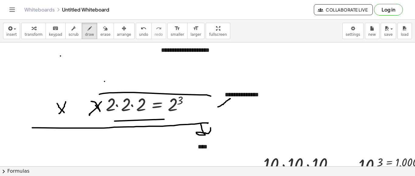
drag, startPoint x: 99, startPoint y: 94, endPoint x: 211, endPoint y: 96, distance: 111.4
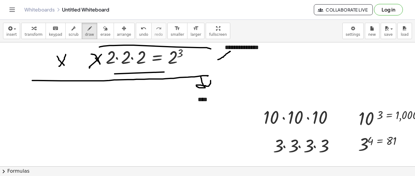
scroll to position [50, 0]
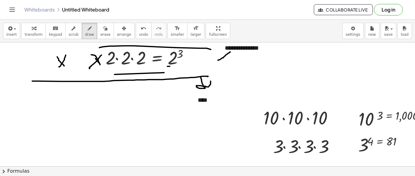
drag, startPoint x: 168, startPoint y: 66, endPoint x: 173, endPoint y: 65, distance: 5.8
click at [173, 65] on div at bounding box center [256, 179] width 512 height 374
click at [181, 59] on div at bounding box center [256, 179] width 512 height 374
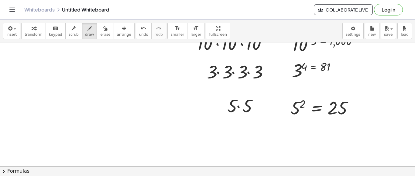
scroll to position [125, 66]
drag, startPoint x: 222, startPoint y: 46, endPoint x: 253, endPoint y: 42, distance: 31.9
click at [253, 42] on div "**********" at bounding box center [207, 98] width 415 height 157
drag, startPoint x: 214, startPoint y: 85, endPoint x: 253, endPoint y: 69, distance: 42.4
click at [253, 69] on div at bounding box center [190, 104] width 512 height 374
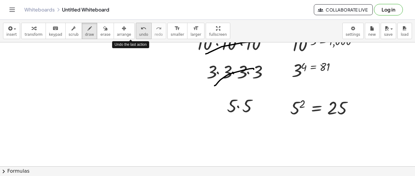
click at [139, 35] on span "undo" at bounding box center [143, 34] width 9 height 4
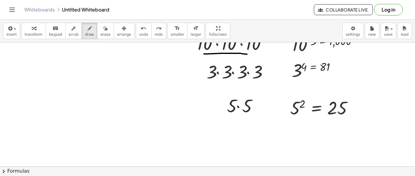
drag, startPoint x: 204, startPoint y: 53, endPoint x: 251, endPoint y: 55, distance: 47.4
click at [251, 55] on div at bounding box center [190, 104] width 512 height 374
drag, startPoint x: 216, startPoint y: 85, endPoint x: 267, endPoint y: 83, distance: 51.6
click at [267, 83] on div at bounding box center [190, 104] width 512 height 374
drag, startPoint x: 225, startPoint y: 128, endPoint x: 272, endPoint y: 127, distance: 46.4
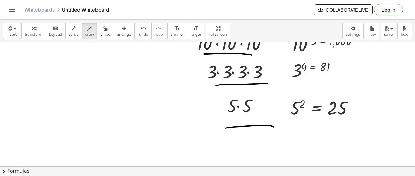
click at [272, 127] on div at bounding box center [190, 104] width 512 height 374
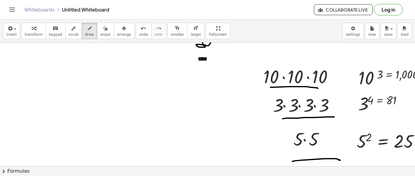
scroll to position [92, 0]
click at [13, 32] on span "insert" at bounding box center [11, 34] width 10 height 4
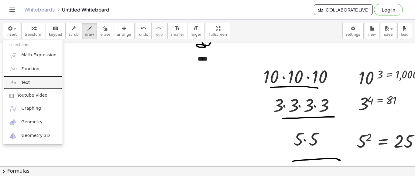
click at [37, 83] on link "Text" at bounding box center [32, 83] width 59 height 14
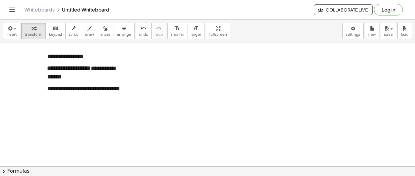
scroll to position [169, 0]
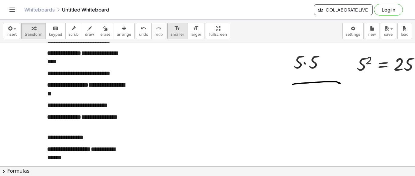
click at [171, 32] on span "smaller" at bounding box center [177, 34] width 13 height 4
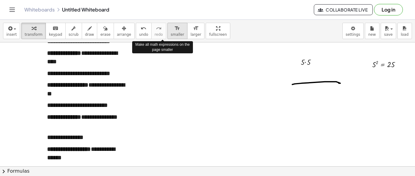
click at [171, 32] on span "smaller" at bounding box center [177, 34] width 13 height 4
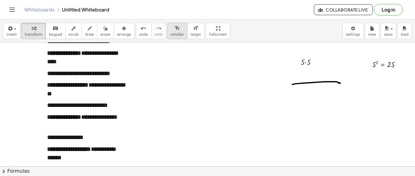
click at [167, 37] on button "format_size smaller" at bounding box center [177, 31] width 20 height 16
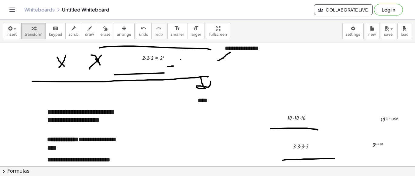
scroll to position [49, 0]
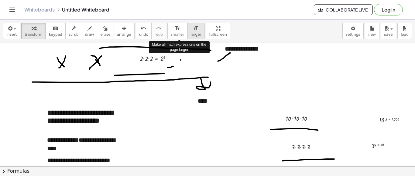
click at [190, 31] on div "format_size" at bounding box center [195, 28] width 11 height 7
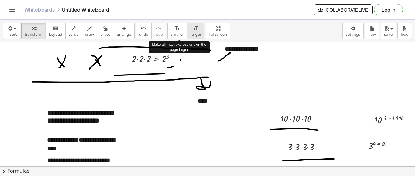
click at [190, 31] on div "format_size" at bounding box center [195, 28] width 11 height 7
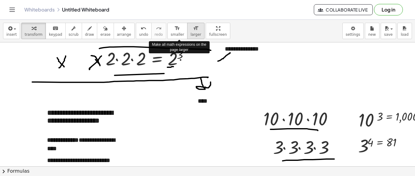
click at [190, 31] on div "format_size" at bounding box center [195, 28] width 11 height 7
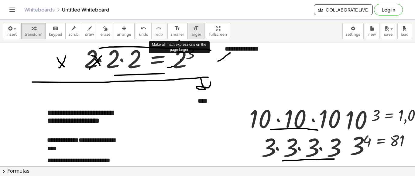
click at [190, 31] on div "format_size" at bounding box center [195, 28] width 11 height 7
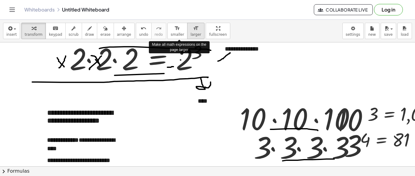
click at [190, 31] on div "format_size" at bounding box center [195, 28] width 11 height 7
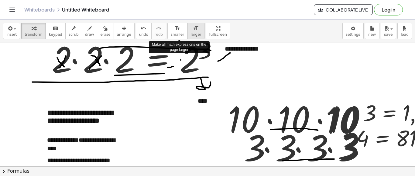
click at [190, 31] on div "format_size" at bounding box center [195, 28] width 11 height 7
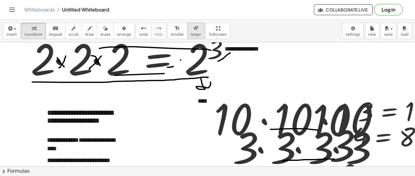
click at [187, 38] on button "format_size larger" at bounding box center [195, 31] width 17 height 16
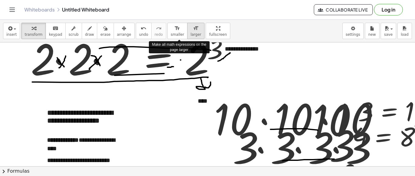
click at [187, 38] on button "format_size larger" at bounding box center [195, 31] width 17 height 16
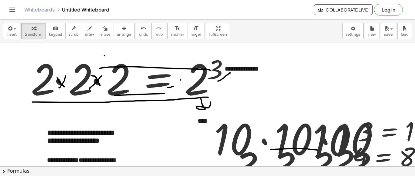
scroll to position [29, 0]
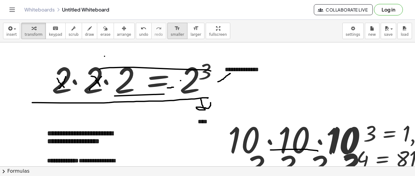
click at [174, 28] on icon "format_size" at bounding box center [177, 28] width 6 height 7
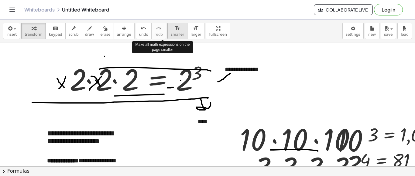
click at [174, 28] on icon "format_size" at bounding box center [177, 28] width 6 height 7
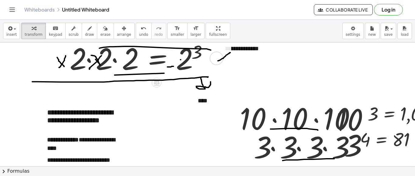
scroll to position [50, 0]
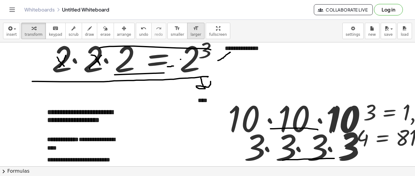
click at [190, 29] on div "format_size" at bounding box center [195, 28] width 11 height 7
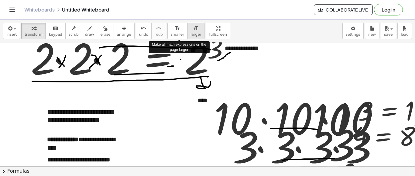
click at [190, 29] on div "format_size" at bounding box center [195, 28] width 11 height 7
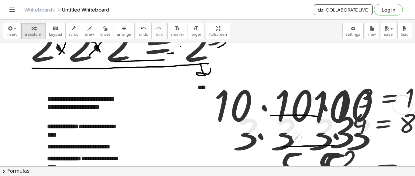
scroll to position [63, 0]
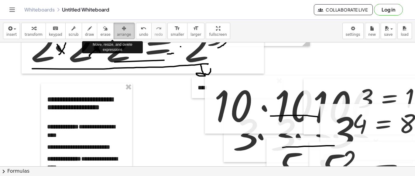
click at [113, 32] on button "arrange" at bounding box center [123, 31] width 21 height 16
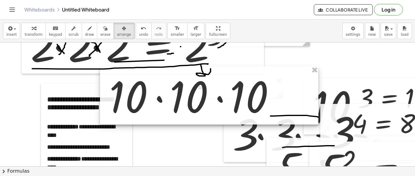
drag, startPoint x: 279, startPoint y: 101, endPoint x: 174, endPoint y: 92, distance: 105.1
click at [174, 92] on div at bounding box center [209, 95] width 218 height 59
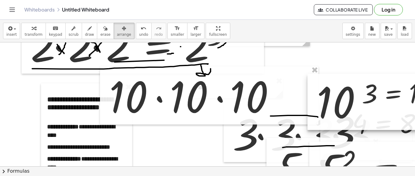
drag, startPoint x: 340, startPoint y: 89, endPoint x: 345, endPoint y: 84, distance: 6.7
click at [345, 84] on div at bounding box center [410, 102] width 206 height 56
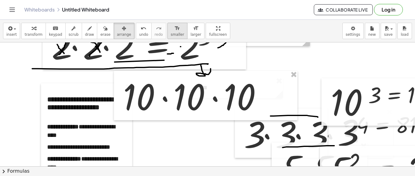
click at [171, 36] on span "smaller" at bounding box center [177, 34] width 13 height 4
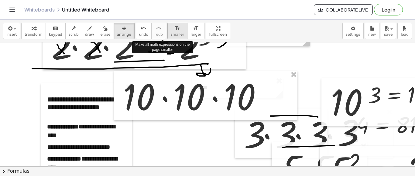
click at [171, 36] on span "smaller" at bounding box center [177, 34] width 13 height 4
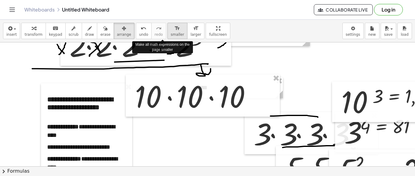
click at [171, 36] on span "smaller" at bounding box center [177, 34] width 13 height 4
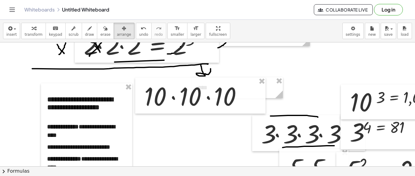
click at [288, 63] on div at bounding box center [257, 167] width 515 height 374
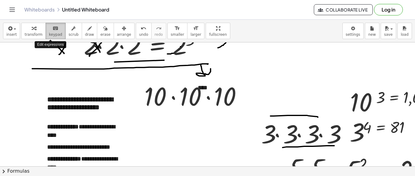
click at [49, 33] on span "keypad" at bounding box center [55, 34] width 13 height 4
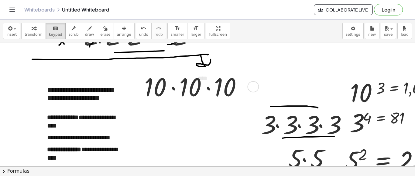
scroll to position [72, 0]
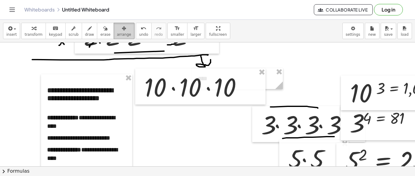
click at [122, 31] on icon "button" at bounding box center [124, 28] width 4 height 7
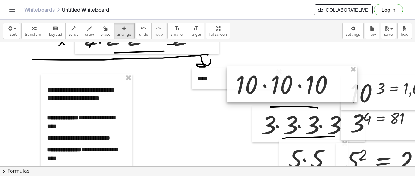
drag, startPoint x: 209, startPoint y: 90, endPoint x: 300, endPoint y: 88, distance: 91.4
click at [300, 88] on div at bounding box center [291, 84] width 130 height 36
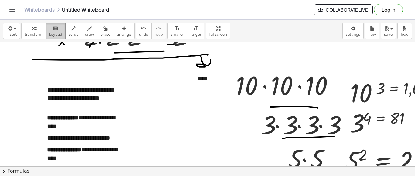
click at [54, 32] on span "keypad" at bounding box center [55, 34] width 13 height 4
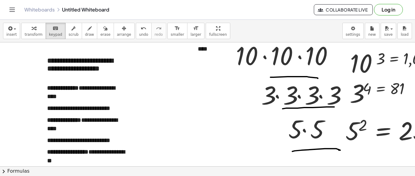
scroll to position [102, 0]
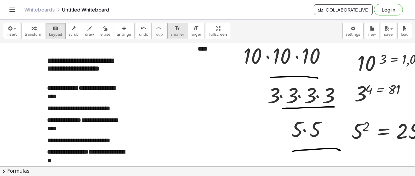
click at [171, 32] on span "smaller" at bounding box center [177, 34] width 13 height 4
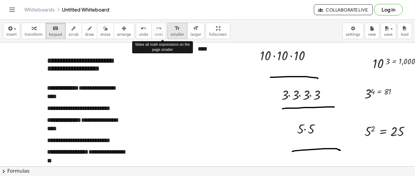
click at [171, 32] on span "smaller" at bounding box center [177, 34] width 13 height 4
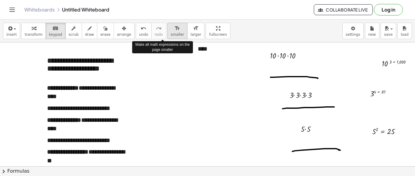
click at [171, 32] on span "smaller" at bounding box center [177, 34] width 13 height 4
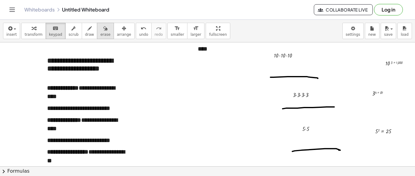
click at [100, 35] on span "erase" at bounding box center [105, 34] width 10 height 4
drag, startPoint x: 276, startPoint y: 53, endPoint x: 297, endPoint y: 101, distance: 51.6
click at [297, 100] on div at bounding box center [257, 128] width 515 height 374
drag, startPoint x: 259, startPoint y: 81, endPoint x: 291, endPoint y: 77, distance: 31.5
click at [291, 77] on div at bounding box center [257, 128] width 515 height 374
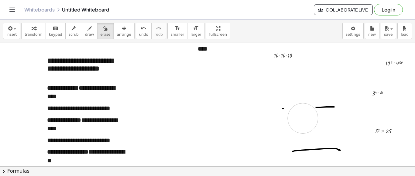
drag, startPoint x: 298, startPoint y: 79, endPoint x: 335, endPoint y: 100, distance: 42.5
click at [335, 100] on div at bounding box center [257, 128] width 515 height 374
drag, startPoint x: 326, startPoint y: 115, endPoint x: 296, endPoint y: 128, distance: 33.2
click at [296, 128] on div at bounding box center [257, 128] width 515 height 374
drag, startPoint x: 303, startPoint y: 132, endPoint x: 407, endPoint y: 74, distance: 118.8
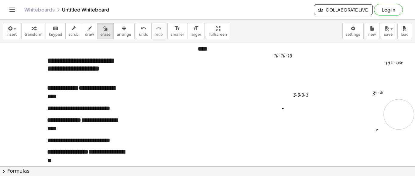
click at [397, 106] on div at bounding box center [257, 128] width 515 height 374
click at [85, 28] on div "button" at bounding box center [89, 28] width 9 height 7
click at [132, 100] on div at bounding box center [257, 128] width 515 height 374
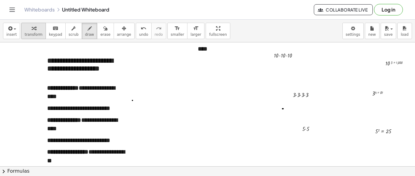
click at [31, 33] on span "transform" at bounding box center [34, 34] width 18 height 4
click at [151, 92] on div at bounding box center [257, 128] width 515 height 374
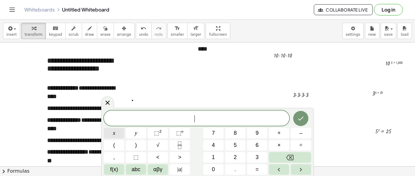
click at [113, 129] on button "x" at bounding box center [114, 133] width 20 height 11
click at [163, 132] on button "⬚ 2" at bounding box center [157, 133] width 20 height 11
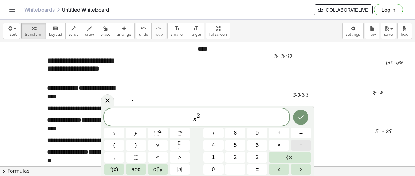
click at [298, 148] on button "÷" at bounding box center [300, 145] width 20 height 11
click at [287, 159] on icon "Backspace" at bounding box center [289, 157] width 7 height 7
click at [275, 132] on button "+" at bounding box center [279, 133] width 20 height 11
click at [113, 131] on span "x" at bounding box center [114, 133] width 2 height 8
click at [161, 132] on button "⬚ 2" at bounding box center [157, 133] width 20 height 11
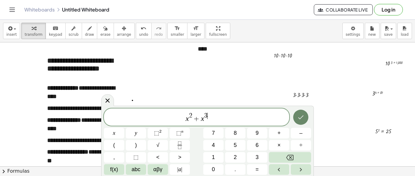
click at [299, 113] on button "Done" at bounding box center [300, 117] width 15 height 15
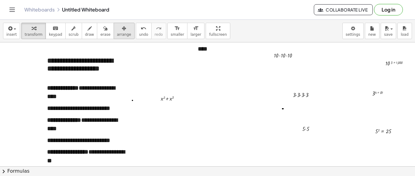
click at [117, 32] on span "arrange" at bounding box center [124, 34] width 14 height 4
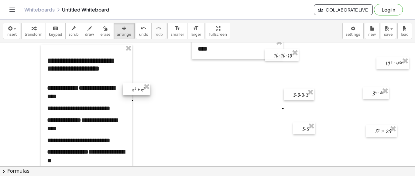
drag, startPoint x: 167, startPoint y: 102, endPoint x: 138, endPoint y: 93, distance: 30.2
click at [138, 93] on div at bounding box center [137, 89] width 28 height 12
click at [127, 63] on div at bounding box center [86, 152] width 91 height 214
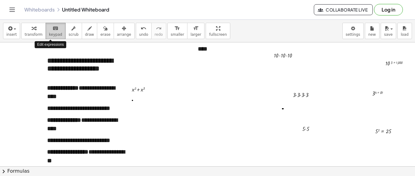
click at [49, 30] on div "keyboard" at bounding box center [55, 28] width 13 height 7
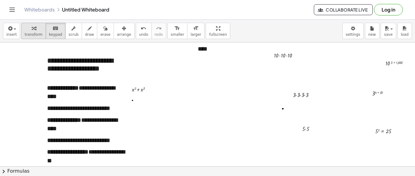
click at [32, 30] on icon "button" at bounding box center [34, 28] width 4 height 7
click at [140, 98] on icon at bounding box center [138, 99] width 5 height 5
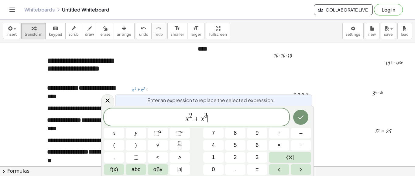
click at [217, 121] on span "x 2 + x 3 ​" at bounding box center [196, 117] width 185 height 11
click at [115, 134] on button "x" at bounding box center [114, 133] width 20 height 11
click at [158, 133] on span "⬚" at bounding box center [156, 133] width 5 height 6
click at [216, 115] on span "x 2 + x 3 = x 2 ​" at bounding box center [196, 117] width 185 height 11
click at [301, 118] on icon "Done" at bounding box center [300, 118] width 5 height 4
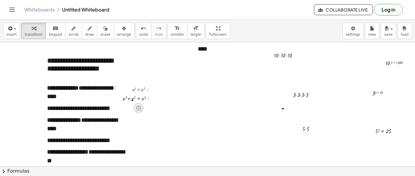
click at [141, 106] on icon at bounding box center [138, 108] width 6 height 6
click at [117, 107] on div "+" at bounding box center [114, 108] width 10 height 10
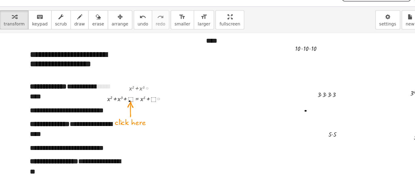
click at [130, 98] on div at bounding box center [139, 97] width 58 height 9
click at [134, 98] on div at bounding box center [139, 97] width 58 height 9
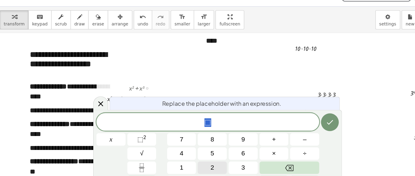
click at [195, 153] on button "2" at bounding box center [202, 157] width 25 height 11
click at [298, 119] on button "Done" at bounding box center [303, 118] width 15 height 15
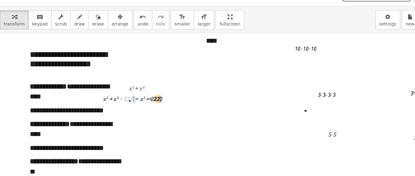
drag, startPoint x: 124, startPoint y: 96, endPoint x: 153, endPoint y: 96, distance: 28.5
click at [153, 96] on div at bounding box center [139, 97] width 65 height 9
drag, startPoint x: 111, startPoint y: 94, endPoint x: 191, endPoint y: 97, distance: 79.6
click at [191, 97] on div "**********" at bounding box center [257, 128] width 515 height 374
click at [139, 35] on span "undo" at bounding box center [143, 34] width 9 height 4
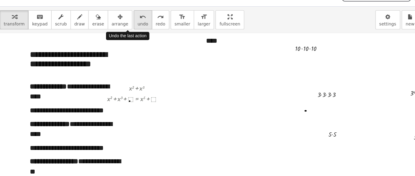
click at [139, 35] on span "undo" at bounding box center [143, 34] width 9 height 4
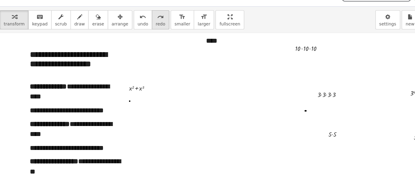
click at [151, 34] on button "redo redo" at bounding box center [158, 31] width 15 height 16
click at [129, 96] on icon at bounding box center [129, 99] width 6 height 6
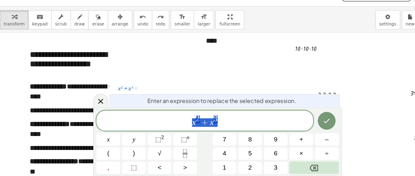
click at [215, 117] on span "x 2 + x 3" at bounding box center [196, 117] width 185 height 11
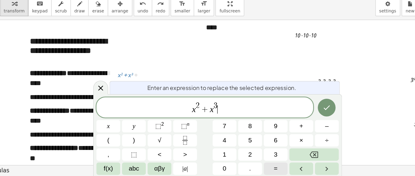
click at [255, 170] on span "=" at bounding box center [256, 170] width 3 height 8
click at [113, 135] on span "x" at bounding box center [114, 133] width 2 height 8
click at [162, 134] on button "⬚ 2" at bounding box center [157, 133] width 20 height 11
click at [302, 119] on icon "Done" at bounding box center [300, 117] width 7 height 7
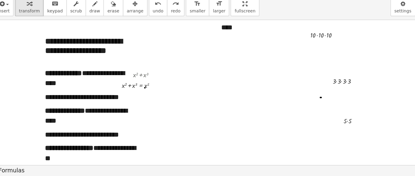
click at [151, 90] on div at bounding box center [257, 128] width 515 height 374
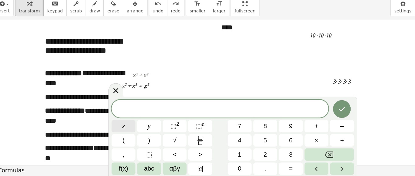
click at [113, 137] on span "x" at bounding box center [114, 133] width 2 height 8
click at [161, 132] on sup "2" at bounding box center [160, 131] width 2 height 5
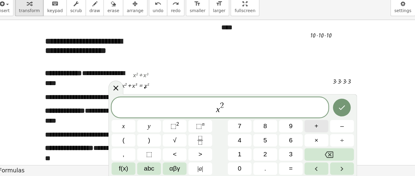
click at [276, 136] on button "+" at bounding box center [279, 133] width 20 height 11
click at [142, 133] on button "y" at bounding box center [136, 133] width 20 height 11
click at [163, 131] on button "⬚ 2" at bounding box center [157, 133] width 20 height 11
click at [253, 169] on button "=" at bounding box center [257, 169] width 20 height 11
click at [111, 133] on button "x" at bounding box center [114, 133] width 20 height 11
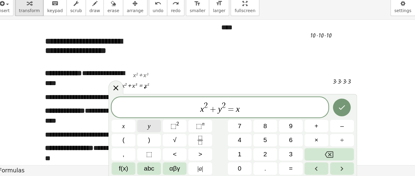
click at [134, 131] on button "y" at bounding box center [136, 133] width 20 height 11
click at [160, 133] on sup "2" at bounding box center [160, 131] width 2 height 5
click at [220, 113] on span "x 2 + y 2 = x y 2 ​" at bounding box center [196, 117] width 185 height 11
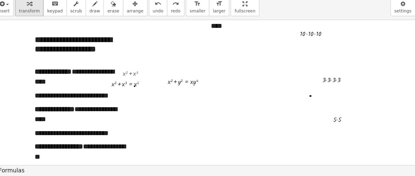
scroll to position [103, 8]
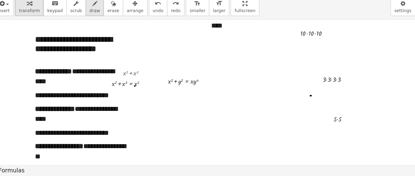
click at [85, 35] on span "draw" at bounding box center [89, 34] width 9 height 4
drag, startPoint x: 187, startPoint y: 88, endPoint x: 184, endPoint y: 109, distance: 21.2
click at [184, 109] on div at bounding box center [249, 126] width 515 height 374
drag, startPoint x: 177, startPoint y: 92, endPoint x: 196, endPoint y: 103, distance: 22.3
click at [196, 103] on div at bounding box center [249, 126] width 515 height 374
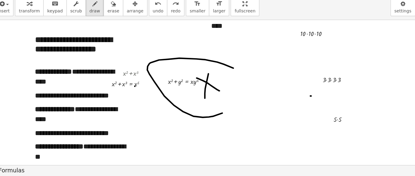
drag, startPoint x: 208, startPoint y: 83, endPoint x: 169, endPoint y: 107, distance: 45.1
click at [182, 76] on div at bounding box center [249, 126] width 515 height 374
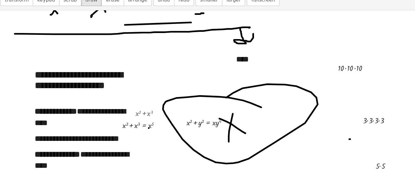
scroll to position [131, 0]
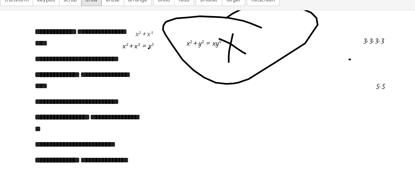
click at [147, 128] on div at bounding box center [257, 98] width 515 height 374
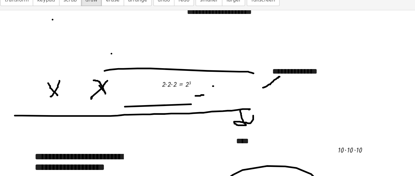
scroll to position [0, 0]
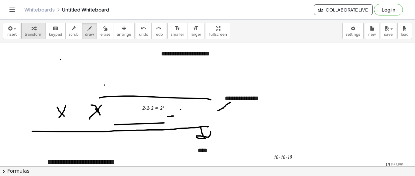
click at [38, 30] on div "button" at bounding box center [34, 28] width 18 height 7
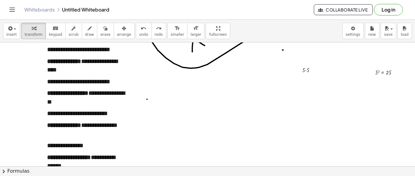
scroll to position [161, 0]
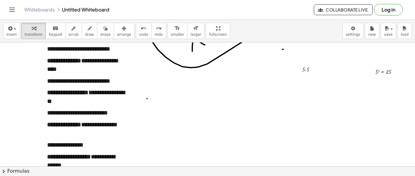
click at [148, 81] on div at bounding box center [257, 68] width 515 height 374
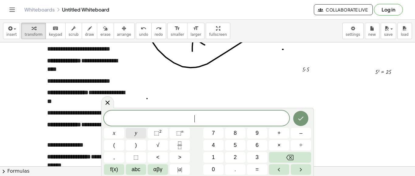
click at [138, 134] on button "y" at bounding box center [136, 133] width 20 height 11
click at [161, 132] on sup "2" at bounding box center [160, 131] width 2 height 5
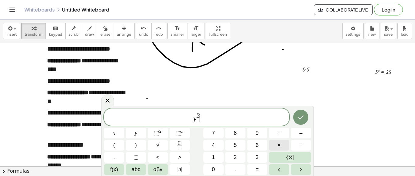
click at [281, 148] on button "×" at bounding box center [279, 145] width 20 height 11
click at [294, 160] on button "Backspace" at bounding box center [290, 157] width 42 height 11
click at [199, 111] on div "y 2 ​" at bounding box center [196, 117] width 185 height 17
click at [159, 131] on sup "2" at bounding box center [160, 131] width 2 height 5
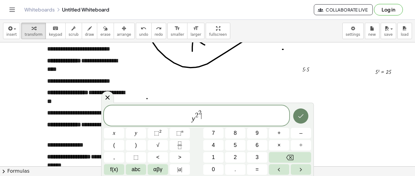
click at [303, 116] on icon "Done" at bounding box center [300, 116] width 7 height 7
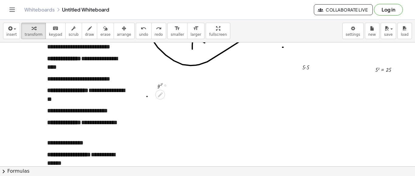
scroll to position [161, 1]
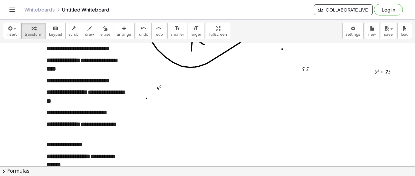
click at [188, 30] on div "insert select one: Math Expression Function Text Youtube Video Graphing Geometr…" at bounding box center [207, 31] width 415 height 23
click at [187, 32] on button "format_size larger" at bounding box center [195, 31] width 17 height 16
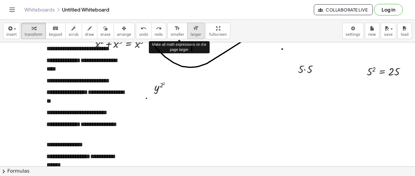
click at [187, 32] on button "format_size larger" at bounding box center [195, 31] width 17 height 16
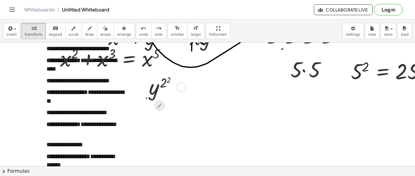
click at [161, 105] on icon at bounding box center [159, 105] width 5 height 5
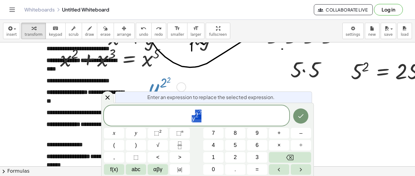
click at [229, 113] on span "y 2 2" at bounding box center [196, 116] width 185 height 14
click at [255, 171] on span "=" at bounding box center [256, 170] width 3 height 8
click at [140, 133] on button "y" at bounding box center [136, 133] width 20 height 11
click at [157, 133] on span "⬚" at bounding box center [156, 133] width 5 height 6
click at [298, 114] on icon "Done" at bounding box center [300, 116] width 7 height 7
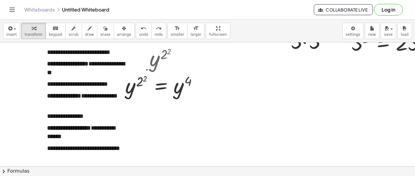
scroll to position [189, 0]
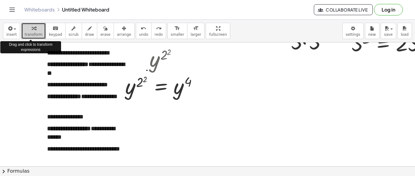
drag, startPoint x: 35, startPoint y: 34, endPoint x: 146, endPoint y: 129, distance: 146.0
click at [146, 129] on div at bounding box center [257, 102] width 515 height 499
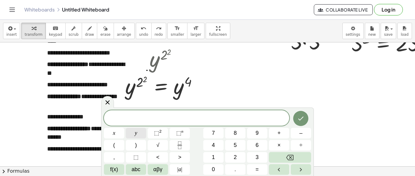
drag, startPoint x: 146, startPoint y: 129, endPoint x: 137, endPoint y: 134, distance: 10.7
click at [137, 134] on div "x y ⬚ 2 ⬚ n 7 8 9 + – ( ) √ 4 5 6 × ÷ , ⬚ < > 1 2 3 f(x) abc αβγ | a | 0 . =" at bounding box center [207, 142] width 207 height 65
click at [133, 132] on button "y" at bounding box center [136, 133] width 20 height 11
click at [161, 131] on sup "2" at bounding box center [160, 131] width 2 height 5
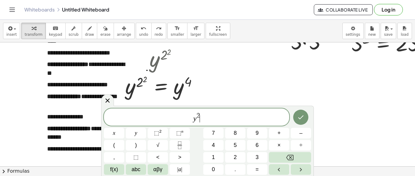
click at [196, 117] on span "y 2 ​" at bounding box center [196, 117] width 185 height 11
click at [196, 113] on span "2" at bounding box center [197, 116] width 3 height 7
click at [312, 138] on div "y ​ 2 x y ⬚ 2 ⬚ n 7 8 9 + – ( ) √ 4 5 6 × ÷ , ⬚ < > 1 2 3 f(x) abc αβγ | a | 0 …" at bounding box center [207, 141] width 212 height 70
click at [304, 135] on button "–" at bounding box center [300, 133] width 20 height 11
click at [305, 116] on button "Done" at bounding box center [300, 117] width 15 height 15
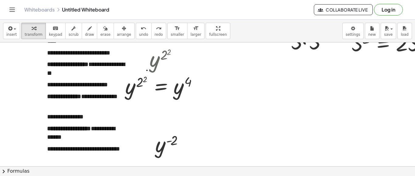
click at [202, 147] on div at bounding box center [257, 102] width 515 height 499
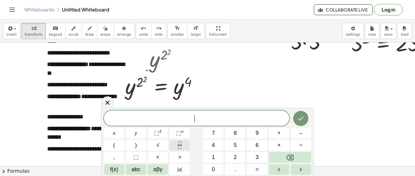
click at [183, 147] on icon "Fraction" at bounding box center [180, 146] width 8 height 8
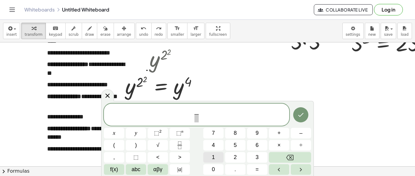
click at [220, 155] on button "1" at bounding box center [213, 157] width 20 height 11
click at [197, 118] on span at bounding box center [196, 118] width 5 height 8
click at [157, 135] on span "⬚" at bounding box center [156, 133] width 5 height 6
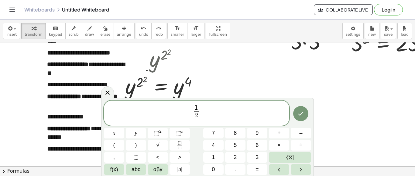
click at [195, 118] on span "2 ​" at bounding box center [196, 117] width 5 height 11
click at [139, 133] on button "y" at bounding box center [136, 133] width 20 height 11
click at [303, 112] on icon "Done" at bounding box center [300, 113] width 7 height 7
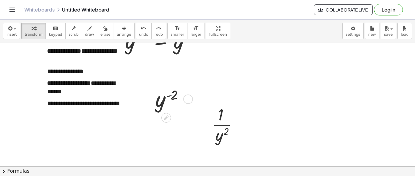
scroll to position [235, 0]
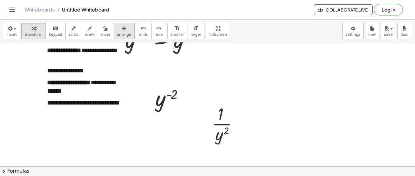
click at [118, 31] on div "button" at bounding box center [124, 28] width 14 height 7
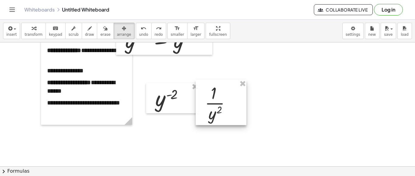
drag, startPoint x: 224, startPoint y: 118, endPoint x: 217, endPoint y: 97, distance: 22.1
click at [217, 97] on div at bounding box center [220, 103] width 51 height 46
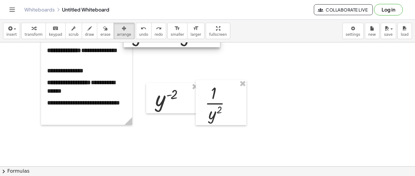
drag, startPoint x: 184, startPoint y: 50, endPoint x: 191, endPoint y: 43, distance: 10.3
click at [191, 43] on div at bounding box center [172, 19] width 96 height 58
click at [269, 55] on div at bounding box center [257, 56] width 515 height 499
click at [85, 29] on div "button" at bounding box center [89, 28] width 9 height 7
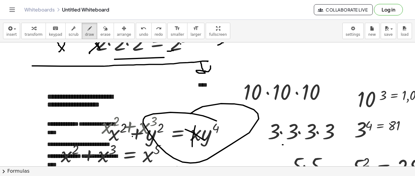
scroll to position [95, 0]
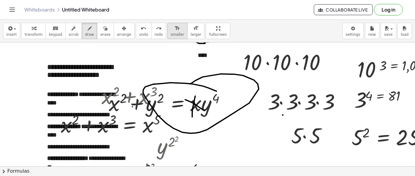
click at [167, 38] on button "format_size smaller" at bounding box center [177, 31] width 20 height 16
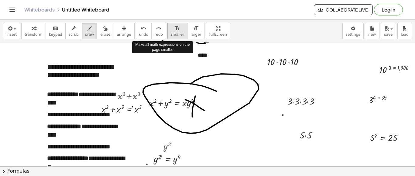
click at [171, 34] on span "smaller" at bounding box center [177, 34] width 13 height 4
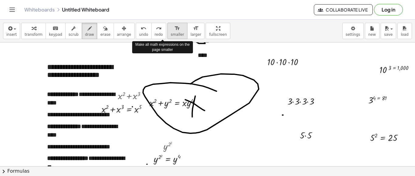
click at [171, 34] on span "smaller" at bounding box center [177, 34] width 13 height 4
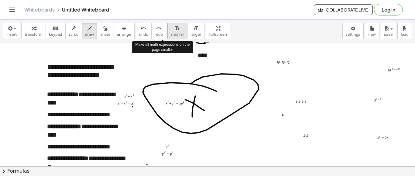
click at [171, 34] on span "smaller" at bounding box center [177, 34] width 13 height 4
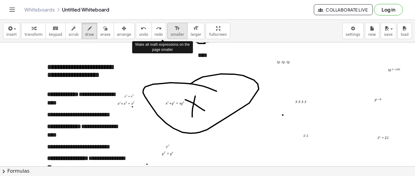
click at [171, 34] on span "smaller" at bounding box center [177, 34] width 13 height 4
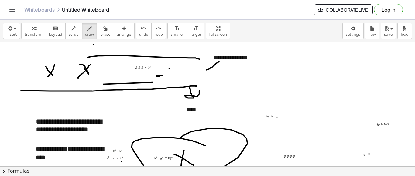
scroll to position [24, 10]
